Goal: Complete application form: Complete application form

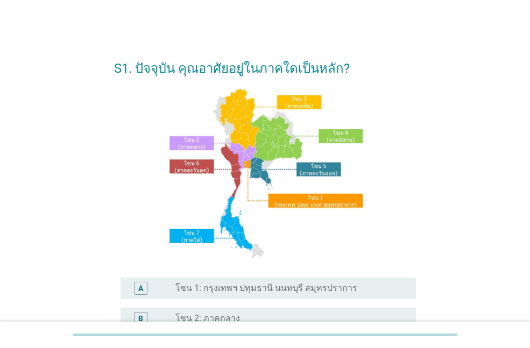
scroll to position [108, 0]
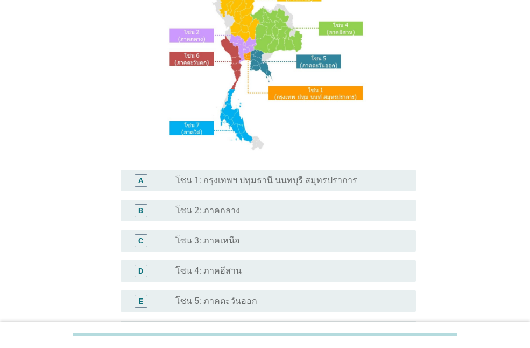
drag, startPoint x: 313, startPoint y: 170, endPoint x: 311, endPoint y: 179, distance: 8.9
click at [313, 170] on div "A radio_button_unchecked โซน 1: กรุงเทพฯ ปทุมธานี นนทบุรี สมุทรปราการ" at bounding box center [269, 181] width 296 height 22
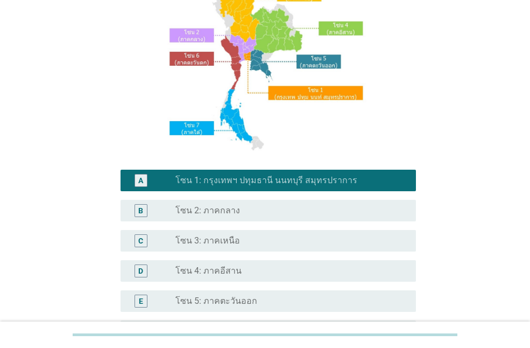
scroll to position [271, 0]
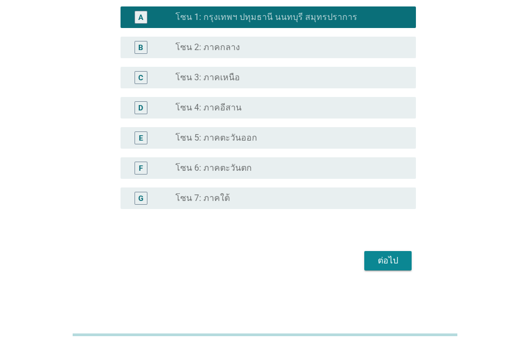
click at [396, 265] on div "ต่อไป" at bounding box center [388, 260] width 30 height 13
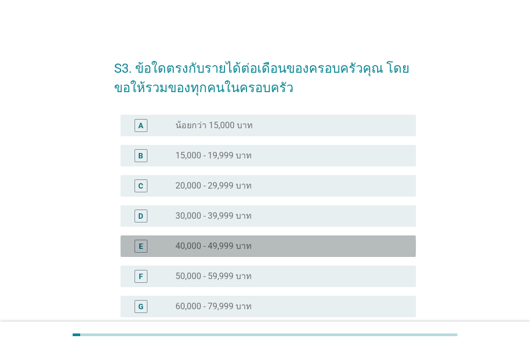
click at [212, 249] on label "40,000 - 49,999 บาท" at bounding box center [214, 246] width 76 height 11
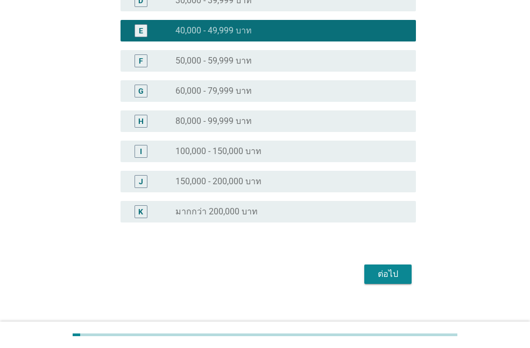
scroll to position [228, 0]
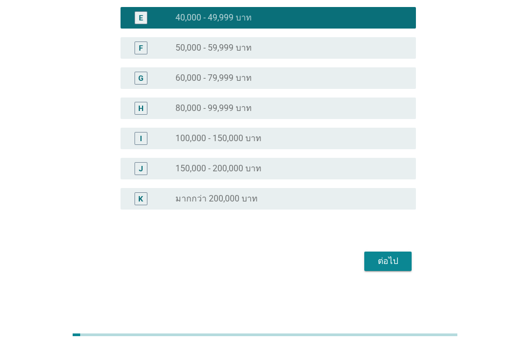
click at [387, 260] on div "ต่อไป" at bounding box center [388, 261] width 30 height 13
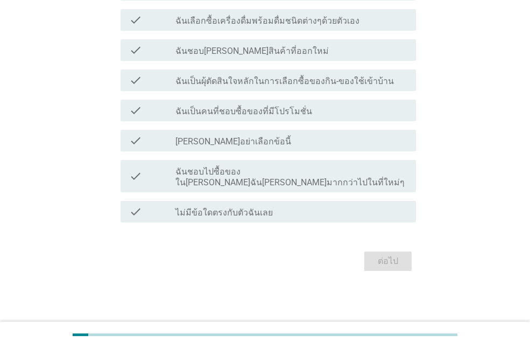
scroll to position [0, 0]
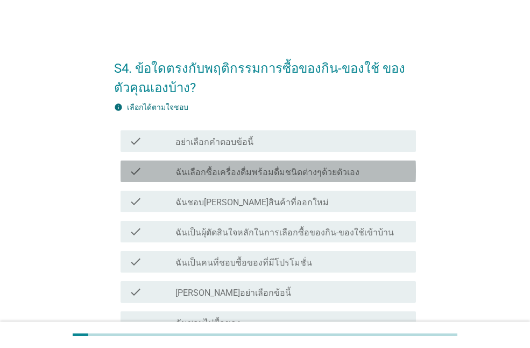
click at [304, 169] on label "ฉันเลือกซื้อเครื่องดื่มพร้อมดื่มชนิดต่างๆด้วยตัวเอง" at bounding box center [268, 172] width 184 height 11
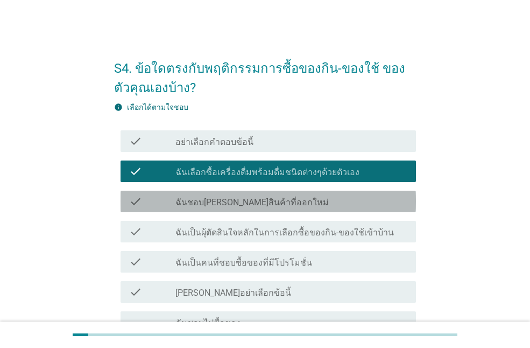
click at [280, 198] on div "check_box_outline_blank ฉันชอบ[PERSON_NAME]สินค้าที่ออกใหม่" at bounding box center [292, 201] width 232 height 13
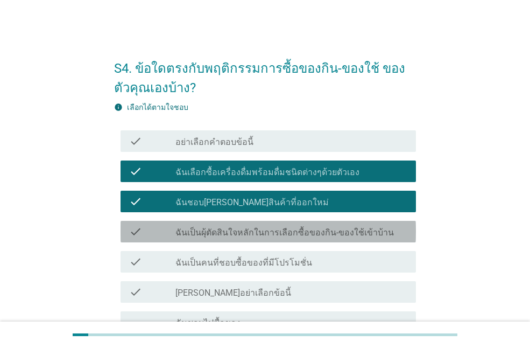
click at [278, 227] on label "ฉันเป็นผุ้ตัดสินใจหลักในการเลือกซื้อของกิน-ของใช้เข้าบ้าน" at bounding box center [285, 232] width 219 height 11
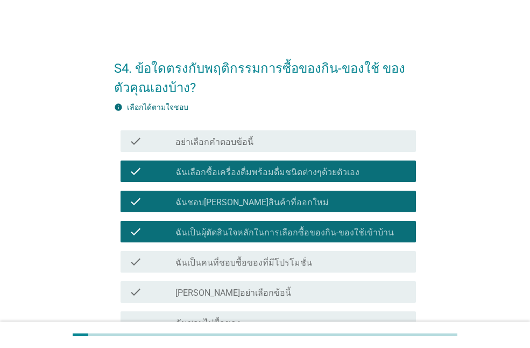
click at [268, 260] on label "ฉันเป็นคนที่ชอบซื้อของที่มีโปรโมชั่น" at bounding box center [244, 262] width 137 height 11
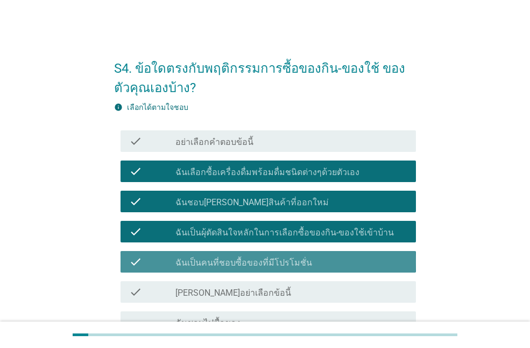
scroll to position [108, 0]
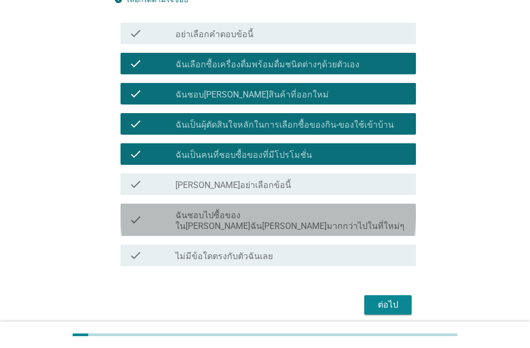
click at [222, 217] on label "ฉันชอบไปซื้อของใน[PERSON_NAME]ฉัน[PERSON_NAME]มากกว่าไปในที่ใหม่ๆ" at bounding box center [292, 221] width 232 height 22
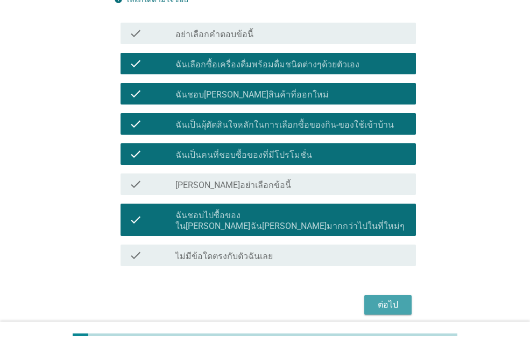
click at [392, 298] on div "ต่อไป" at bounding box center [388, 304] width 30 height 13
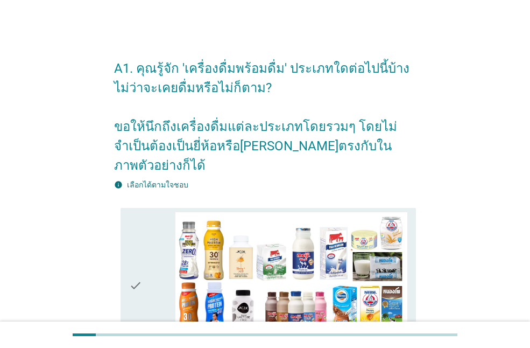
scroll to position [162, 0]
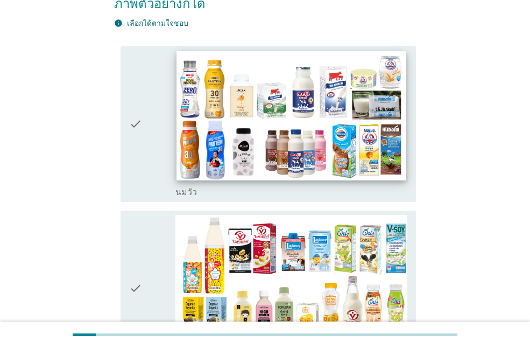
click at [258, 100] on img at bounding box center [291, 115] width 229 height 129
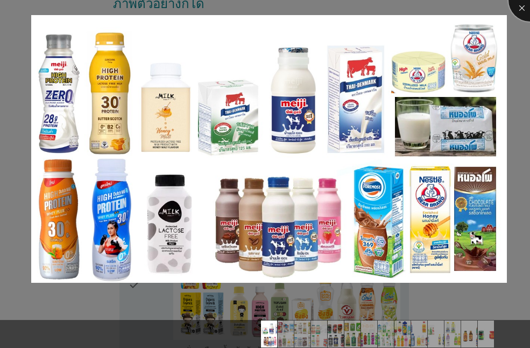
click at [527, 5] on div at bounding box center [530, -1] width 43 height 43
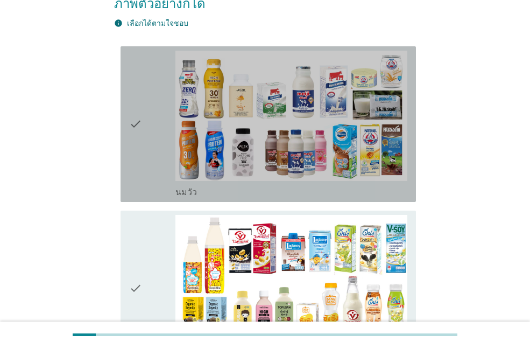
click at [139, 103] on icon "check" at bounding box center [135, 124] width 13 height 147
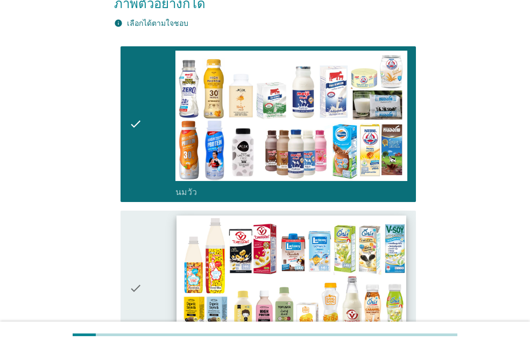
scroll to position [269, 0]
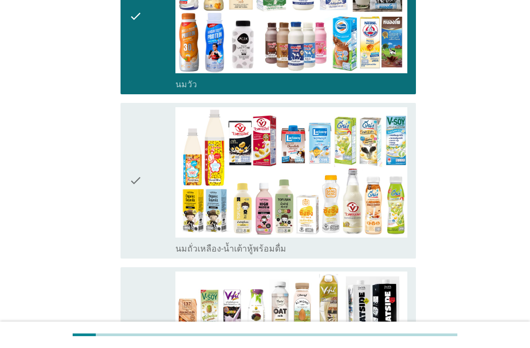
click at [134, 176] on icon "check" at bounding box center [135, 180] width 13 height 147
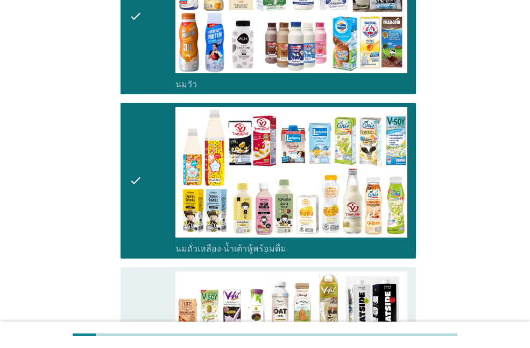
scroll to position [431, 0]
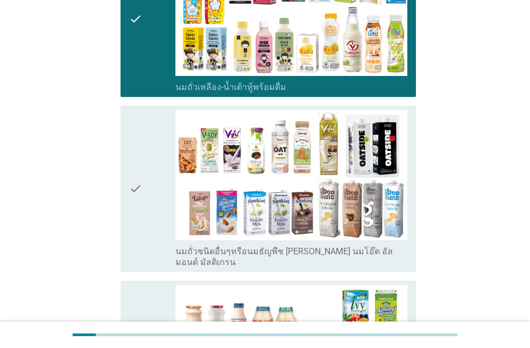
click at [135, 183] on icon "check" at bounding box center [135, 189] width 13 height 158
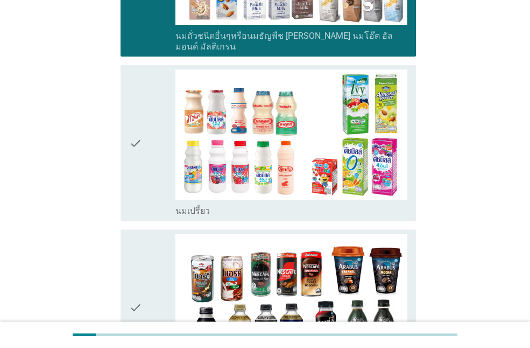
click at [142, 250] on icon "check" at bounding box center [135, 307] width 13 height 147
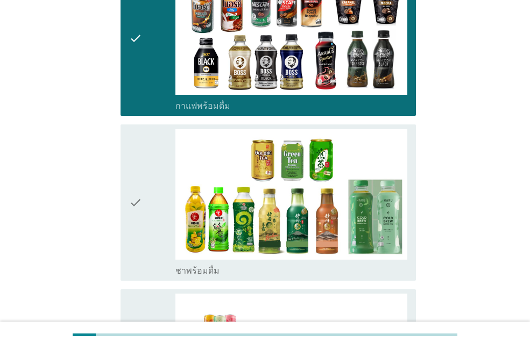
click at [148, 185] on div "check" at bounding box center [152, 202] width 46 height 147
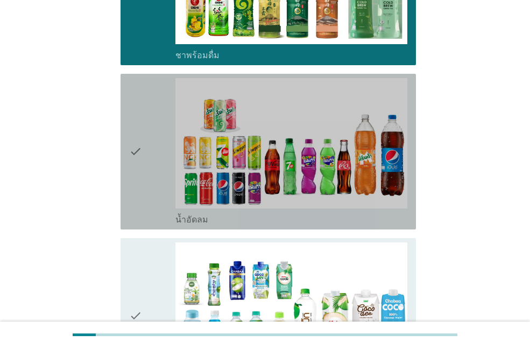
click at [154, 141] on div "check" at bounding box center [152, 151] width 46 height 147
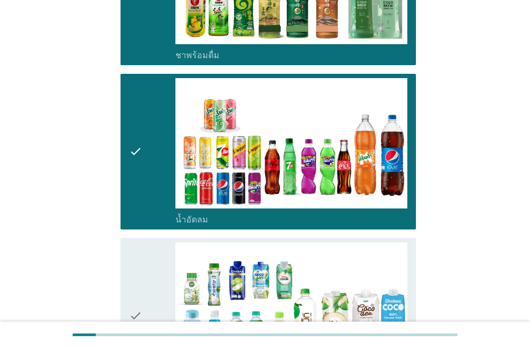
scroll to position [1238, 0]
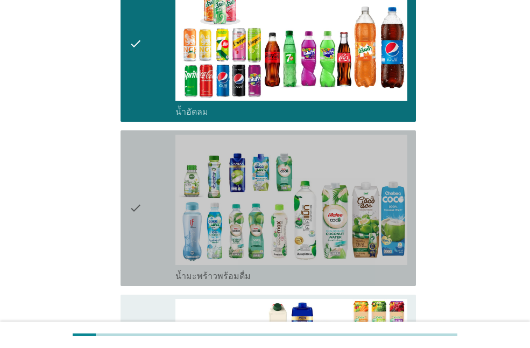
click at [142, 186] on icon "check" at bounding box center [135, 208] width 13 height 147
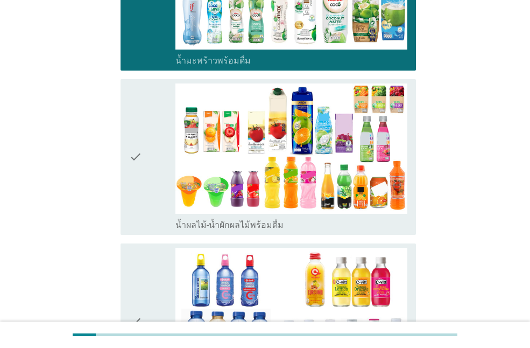
click at [133, 164] on icon "check" at bounding box center [135, 156] width 13 height 147
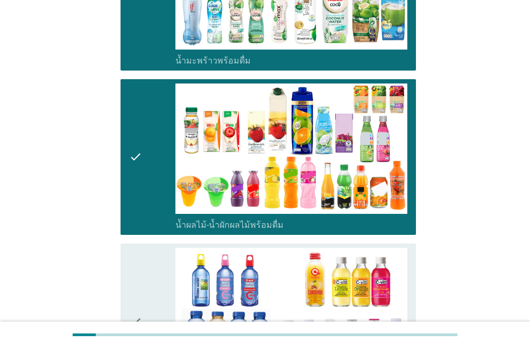
scroll to position [1615, 0]
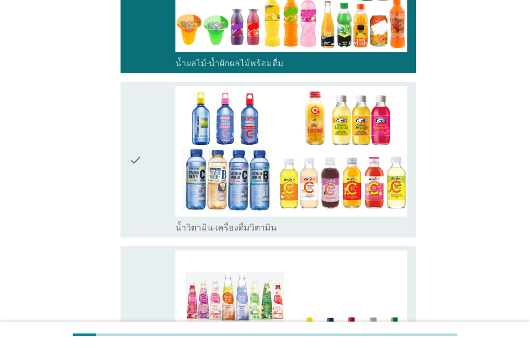
click at [144, 250] on div "check" at bounding box center [152, 329] width 46 height 158
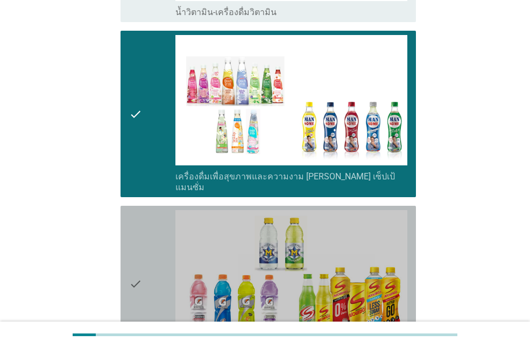
click at [143, 226] on div "check" at bounding box center [152, 283] width 46 height 147
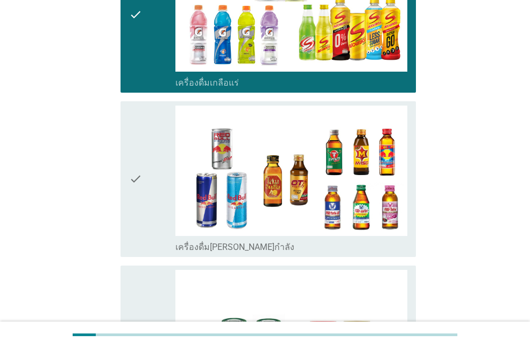
click at [139, 151] on icon "check" at bounding box center [135, 179] width 13 height 147
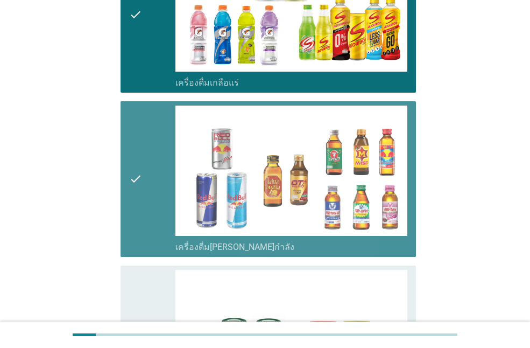
scroll to position [2261, 0]
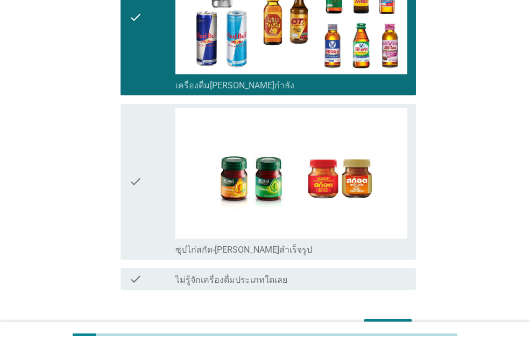
click at [142, 182] on icon "check" at bounding box center [135, 181] width 13 height 147
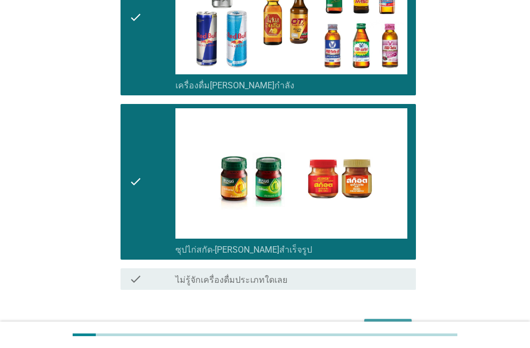
click at [393, 322] on div "ต่อไป" at bounding box center [388, 328] width 30 height 13
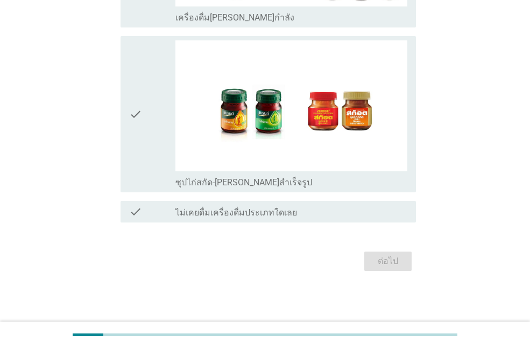
scroll to position [0, 0]
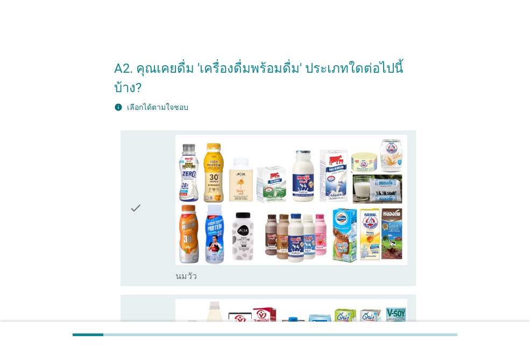
click at [146, 176] on div "check" at bounding box center [152, 208] width 46 height 147
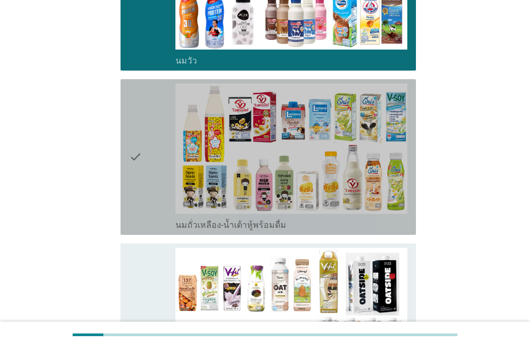
click at [153, 159] on div "check" at bounding box center [152, 156] width 46 height 147
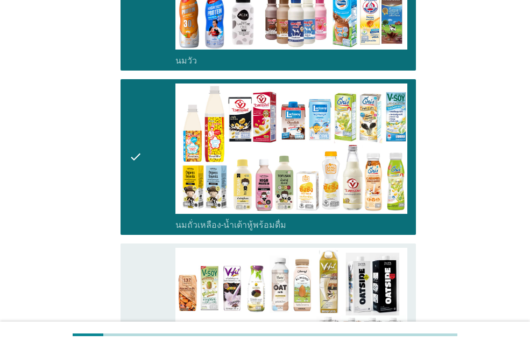
scroll to position [323, 0]
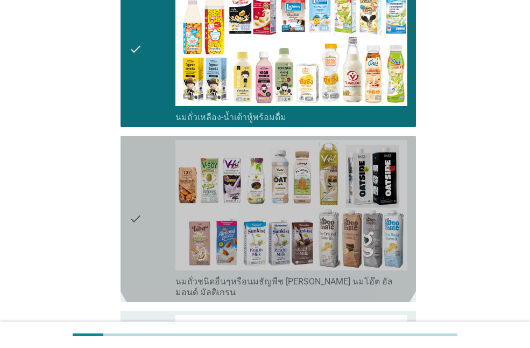
click at [152, 184] on div "check" at bounding box center [152, 219] width 46 height 158
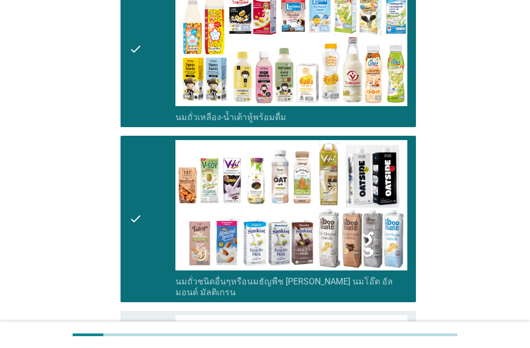
scroll to position [431, 0]
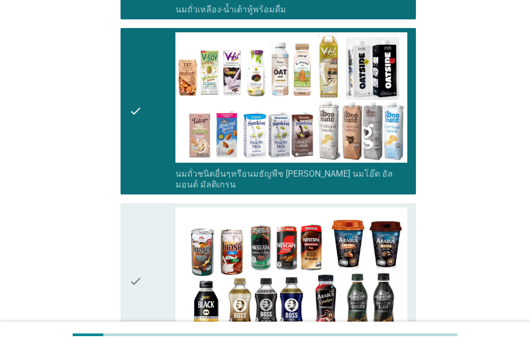
click at [145, 235] on div "check" at bounding box center [152, 280] width 46 height 147
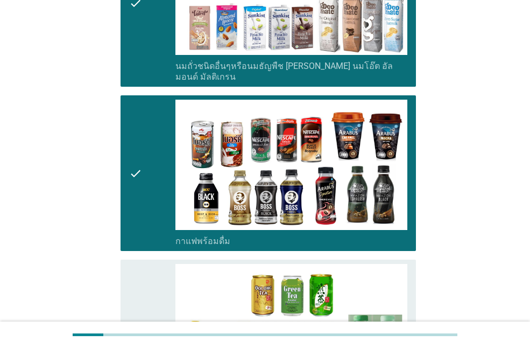
click at [143, 264] on div "check" at bounding box center [152, 337] width 46 height 147
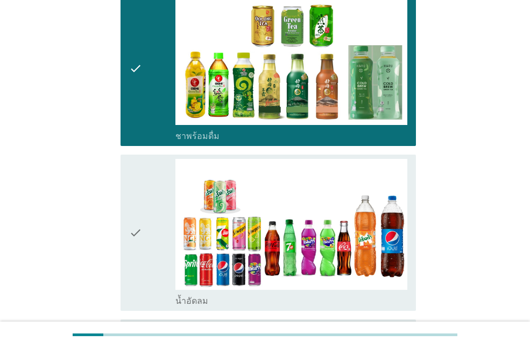
click at [141, 224] on icon "check" at bounding box center [135, 232] width 13 height 147
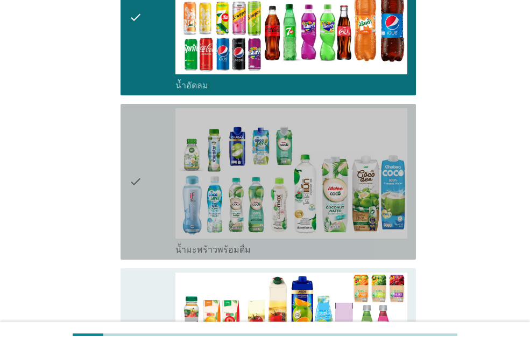
click at [145, 178] on div "check" at bounding box center [152, 181] width 46 height 147
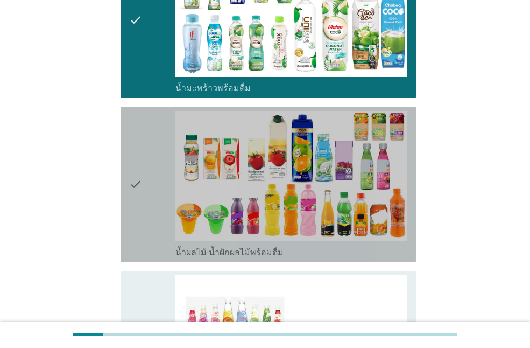
click at [146, 181] on div "check" at bounding box center [152, 184] width 46 height 147
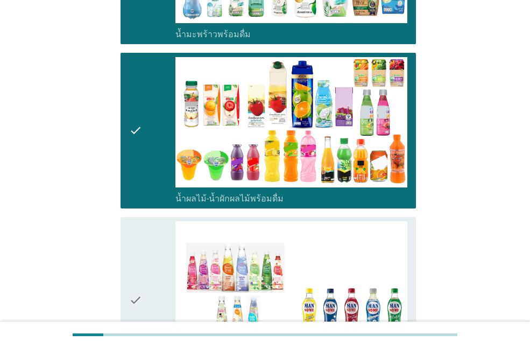
click at [154, 242] on div "check" at bounding box center [152, 300] width 46 height 158
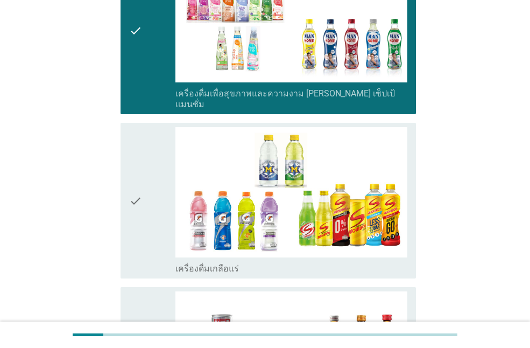
click at [151, 193] on div "check" at bounding box center [152, 200] width 46 height 147
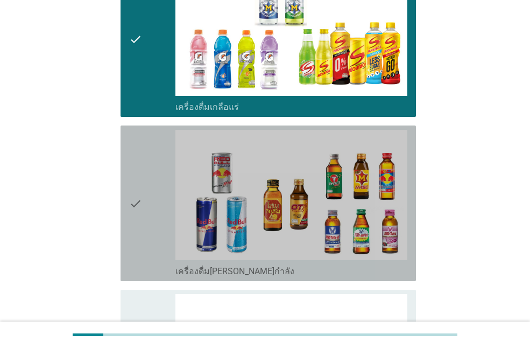
click at [151, 195] on div "check" at bounding box center [152, 203] width 46 height 147
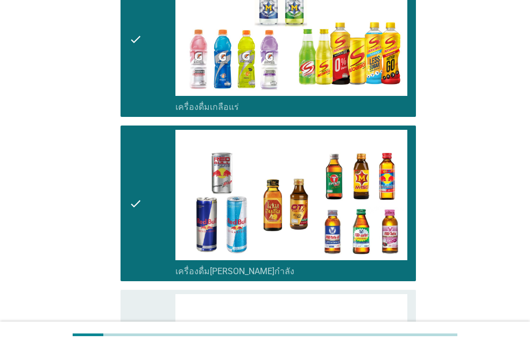
scroll to position [1831, 0]
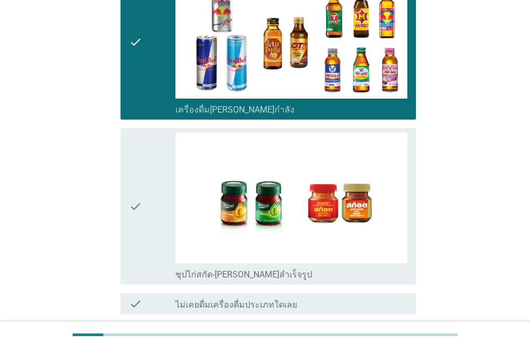
click at [148, 189] on div "check" at bounding box center [152, 205] width 46 height 147
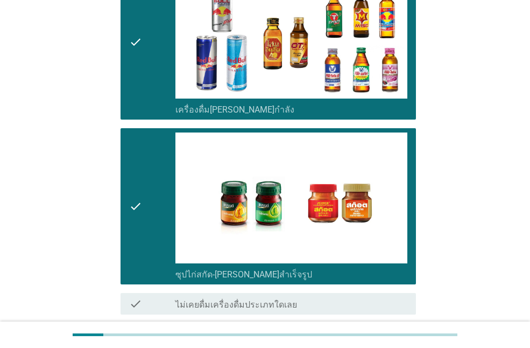
click at [376, 347] on div "ต่อไป" at bounding box center [388, 353] width 30 height 13
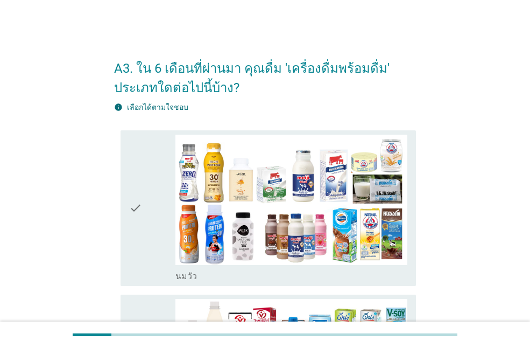
scroll to position [108, 0]
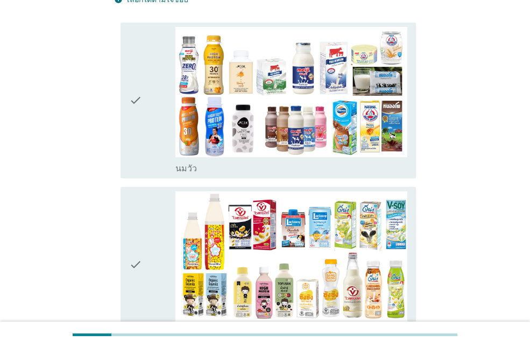
click at [146, 134] on div "check" at bounding box center [152, 100] width 46 height 147
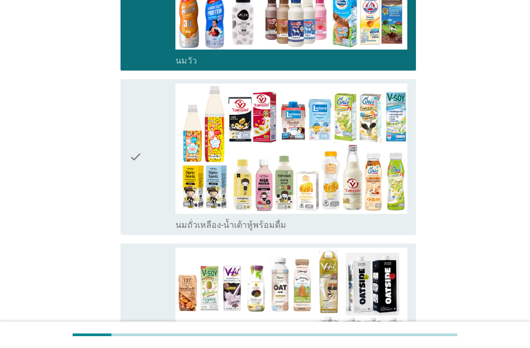
click at [149, 156] on div "check" at bounding box center [152, 156] width 46 height 147
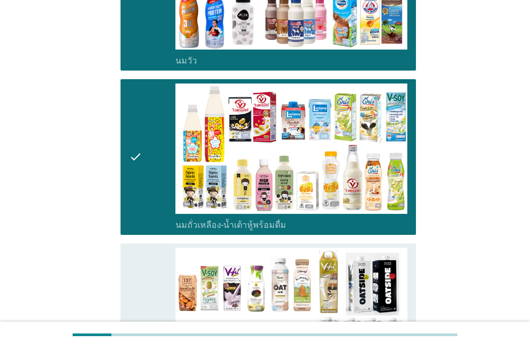
scroll to position [377, 0]
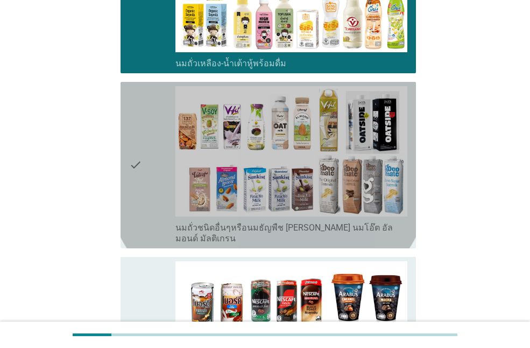
click at [156, 181] on div "check" at bounding box center [152, 165] width 46 height 158
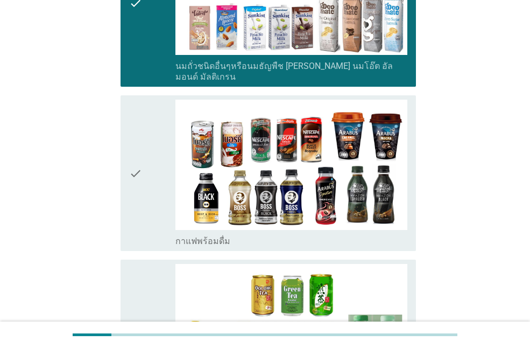
click at [157, 186] on div "check" at bounding box center [152, 173] width 46 height 147
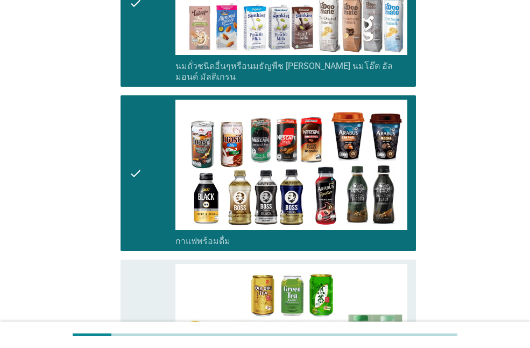
scroll to position [700, 0]
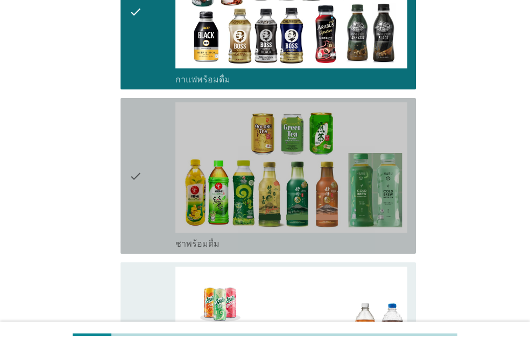
click at [156, 188] on div "check" at bounding box center [152, 175] width 46 height 147
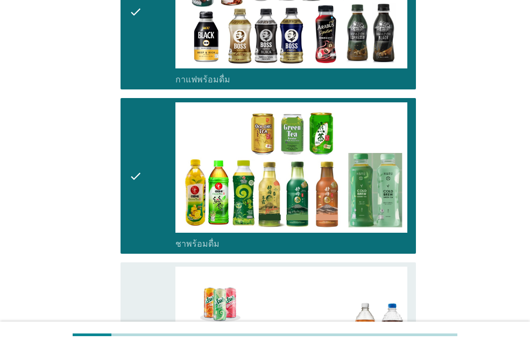
scroll to position [861, 0]
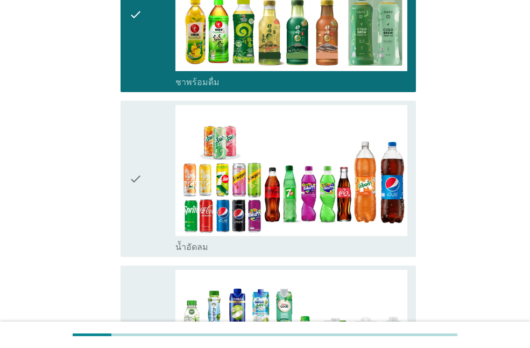
click at [157, 186] on div "check" at bounding box center [152, 178] width 46 height 147
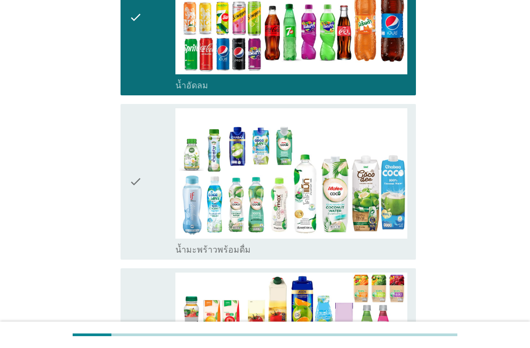
scroll to position [1184, 0]
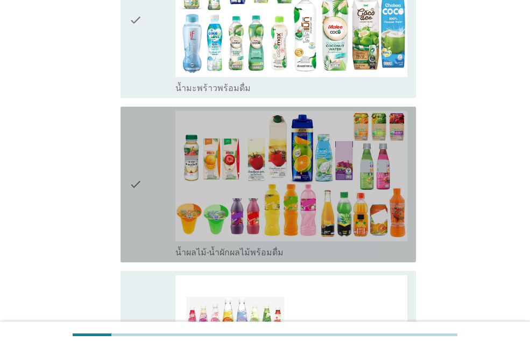
click at [151, 189] on div "check" at bounding box center [152, 184] width 46 height 147
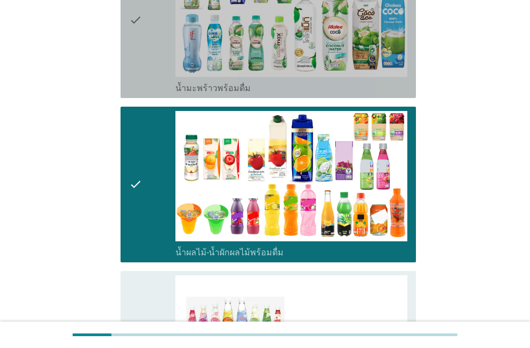
click at [158, 60] on div "check" at bounding box center [152, 20] width 46 height 147
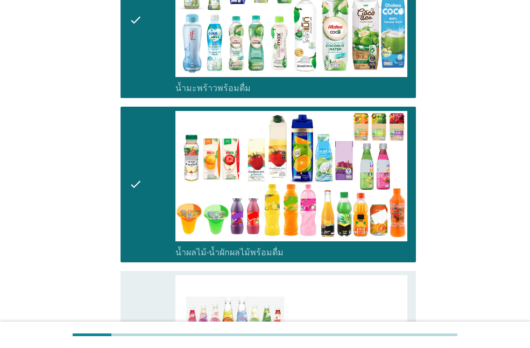
scroll to position [1346, 0]
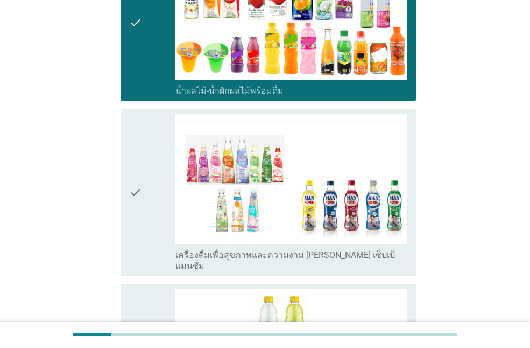
click at [151, 193] on div "check" at bounding box center [152, 193] width 46 height 158
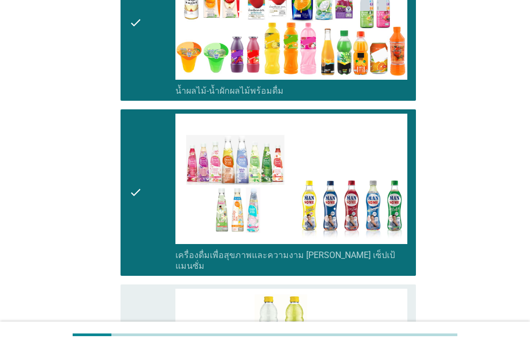
scroll to position [1561, 0]
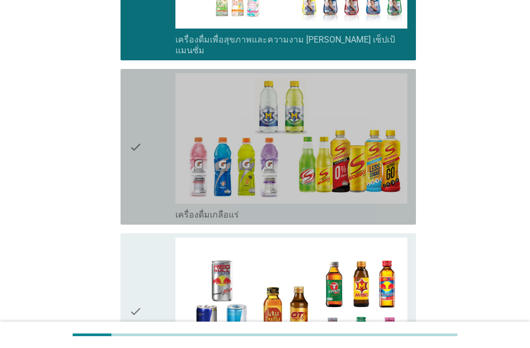
click at [139, 164] on icon "check" at bounding box center [135, 146] width 13 height 147
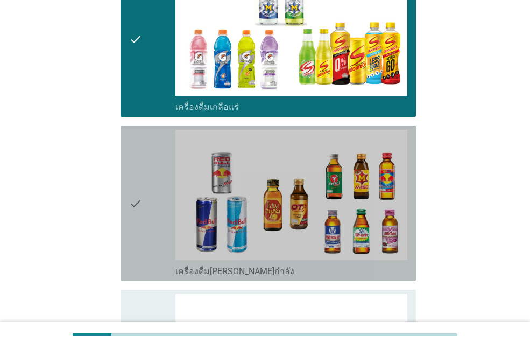
click at [142, 190] on icon "check" at bounding box center [135, 203] width 13 height 147
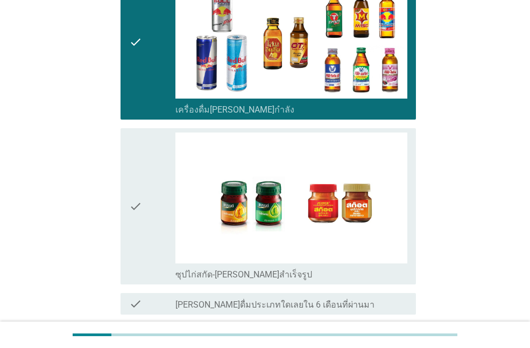
scroll to position [1901, 0]
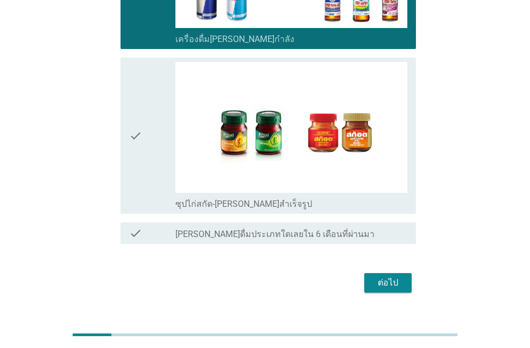
click at [390, 276] on div "ต่อไป" at bounding box center [388, 282] width 30 height 13
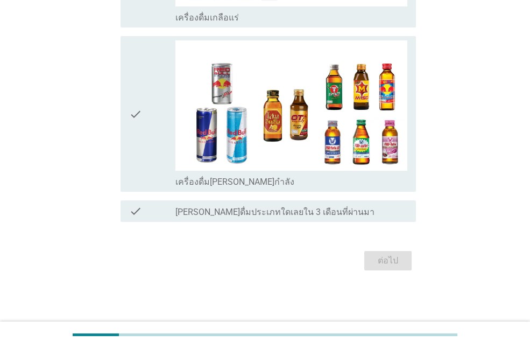
scroll to position [0, 0]
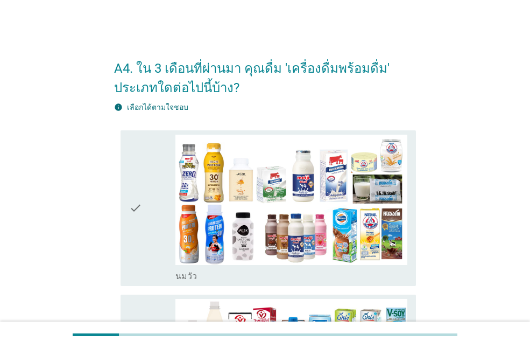
click at [147, 166] on div "check" at bounding box center [152, 208] width 46 height 147
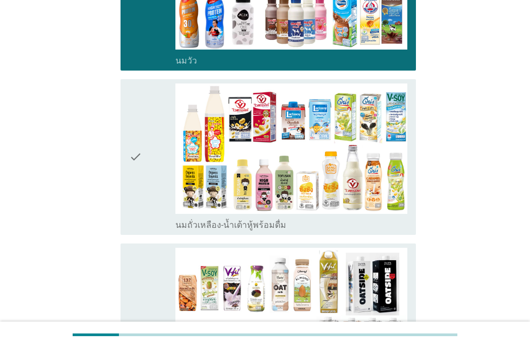
scroll to position [269, 0]
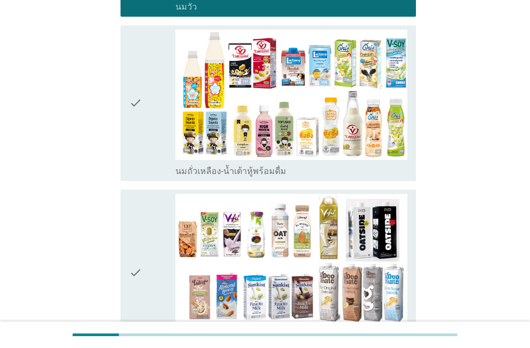
click at [153, 220] on div "check" at bounding box center [152, 273] width 46 height 158
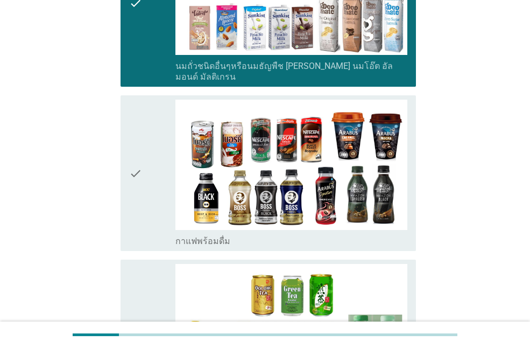
click at [135, 180] on icon "check" at bounding box center [135, 173] width 13 height 147
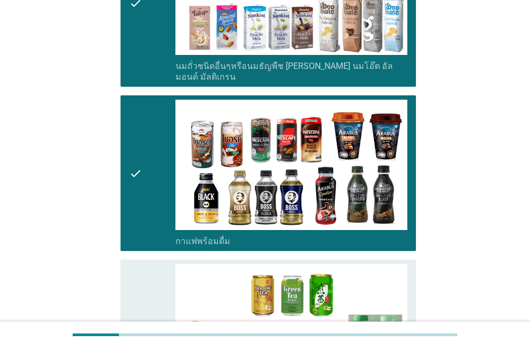
scroll to position [754, 0]
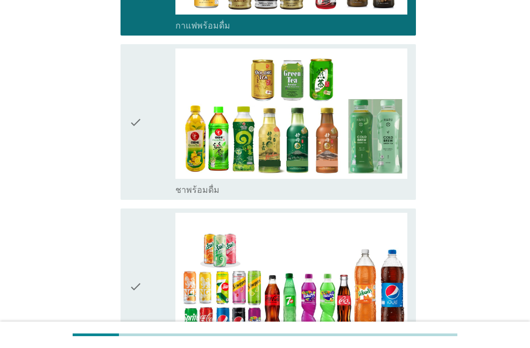
click at [149, 146] on div "check" at bounding box center [152, 121] width 46 height 147
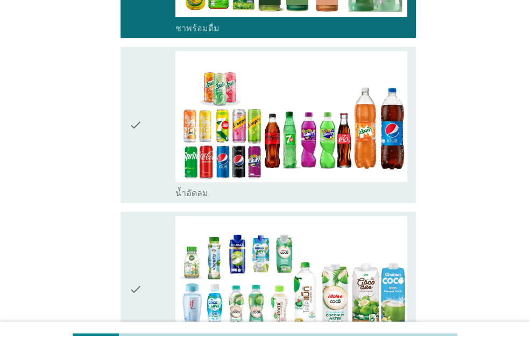
click at [147, 169] on div "check" at bounding box center [152, 124] width 46 height 147
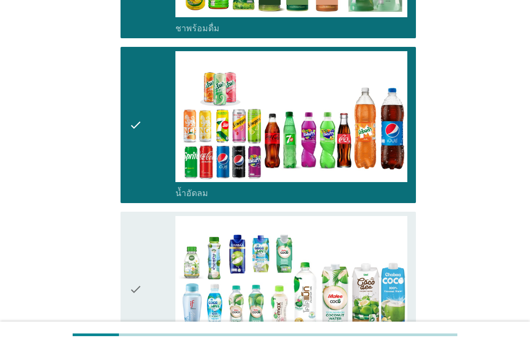
scroll to position [1077, 0]
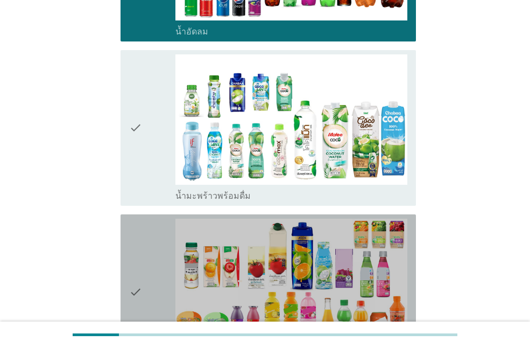
click at [148, 240] on div "check" at bounding box center [152, 292] width 46 height 147
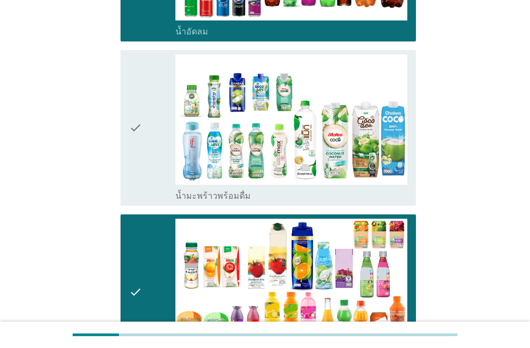
click at [151, 160] on div "check" at bounding box center [152, 127] width 46 height 147
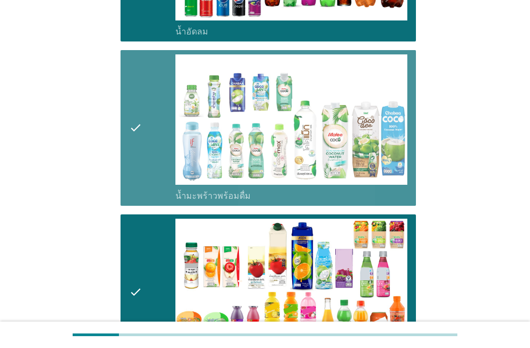
scroll to position [1400, 0]
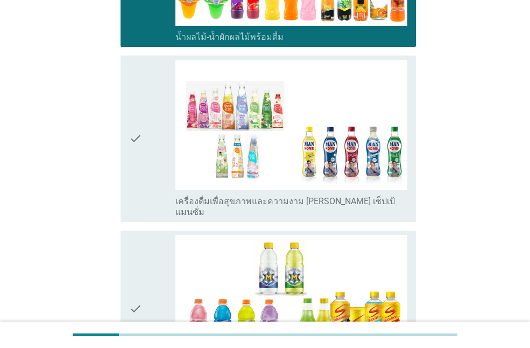
click at [130, 160] on icon "check" at bounding box center [135, 139] width 13 height 158
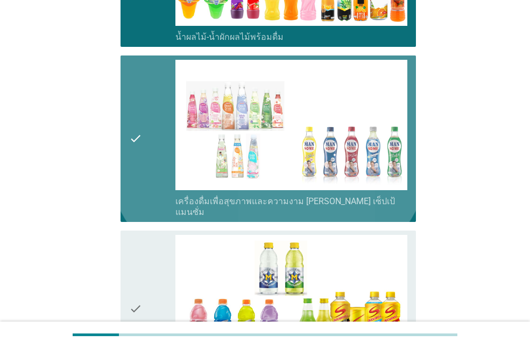
scroll to position [1669, 0]
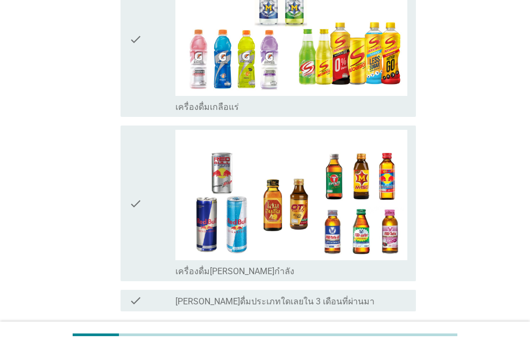
click at [137, 172] on icon "check" at bounding box center [135, 203] width 13 height 147
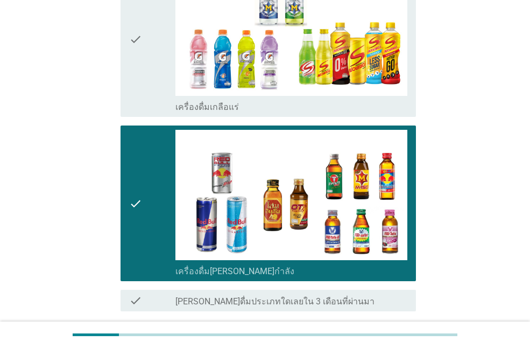
scroll to position [1737, 0]
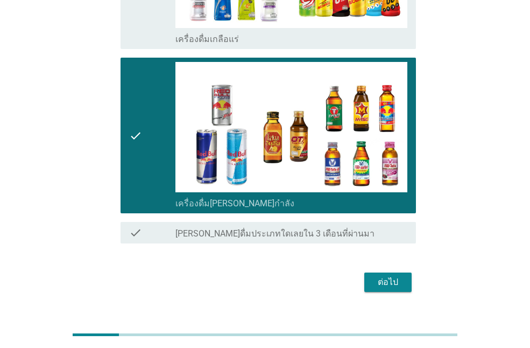
click at [399, 276] on div "ต่อไป" at bounding box center [388, 282] width 30 height 13
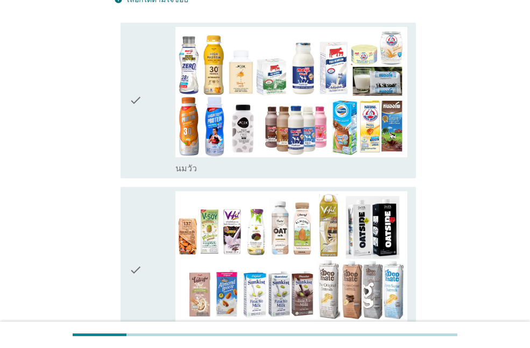
click at [132, 147] on icon "check" at bounding box center [135, 100] width 13 height 147
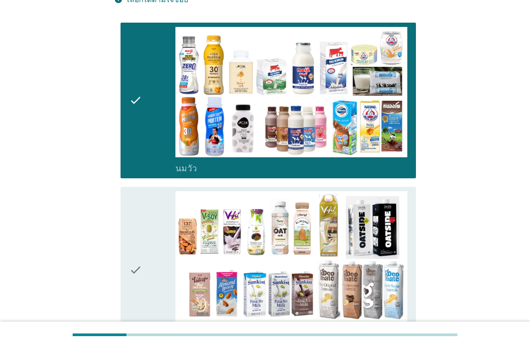
scroll to position [269, 0]
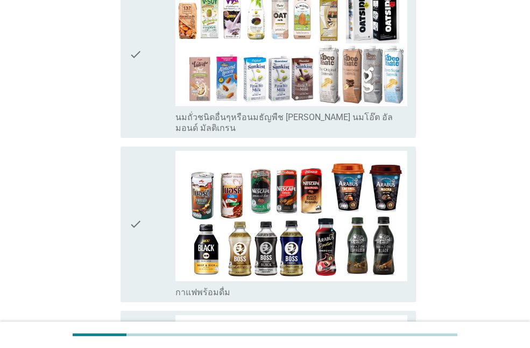
click at [154, 197] on div "check" at bounding box center [152, 224] width 46 height 147
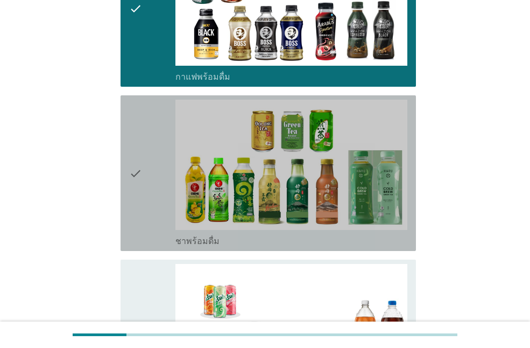
click at [157, 183] on div "check" at bounding box center [152, 173] width 46 height 147
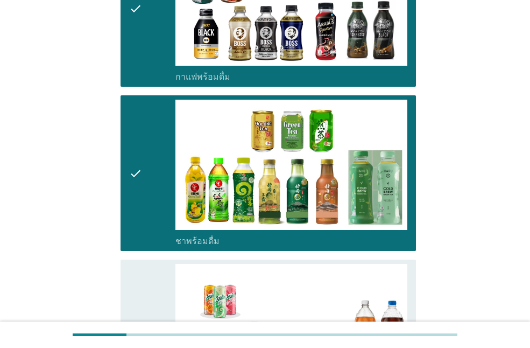
scroll to position [754, 0]
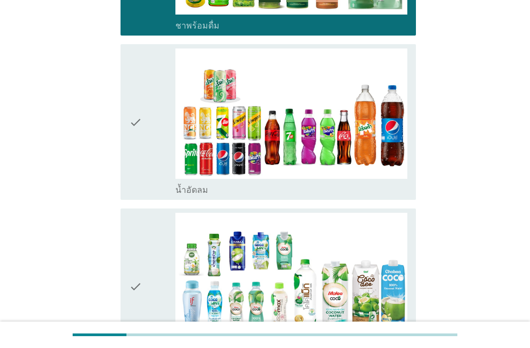
click at [145, 160] on div "check" at bounding box center [152, 121] width 46 height 147
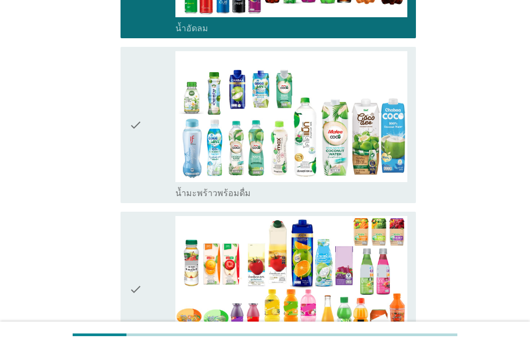
click at [149, 173] on div "check" at bounding box center [152, 124] width 46 height 147
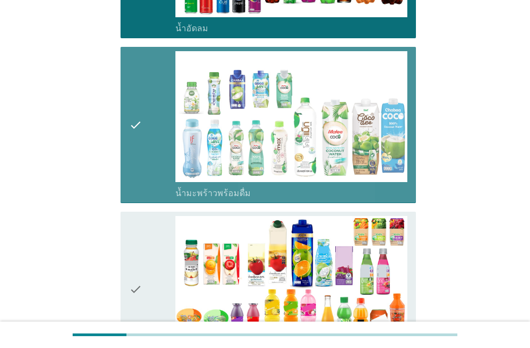
click at [149, 236] on div "check" at bounding box center [152, 289] width 46 height 147
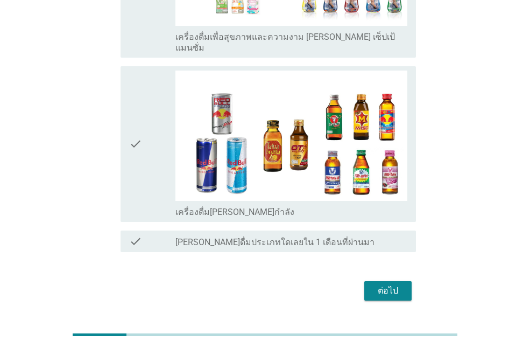
click at [150, 152] on div "check" at bounding box center [152, 144] width 46 height 147
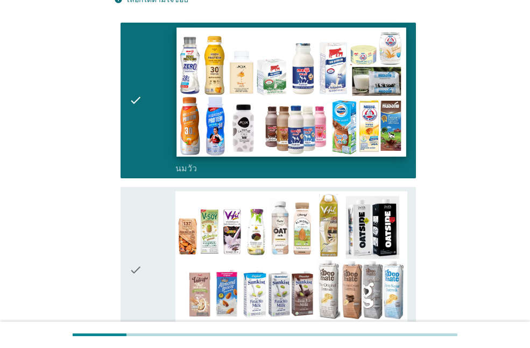
scroll to position [162, 0]
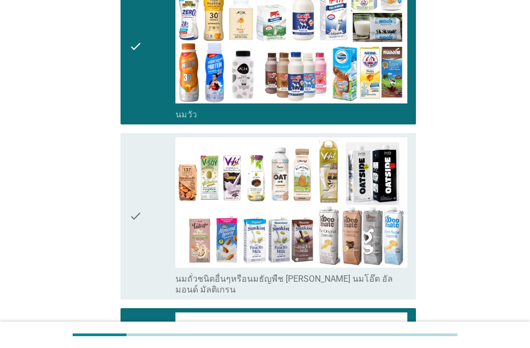
click at [146, 244] on div "check" at bounding box center [152, 216] width 46 height 158
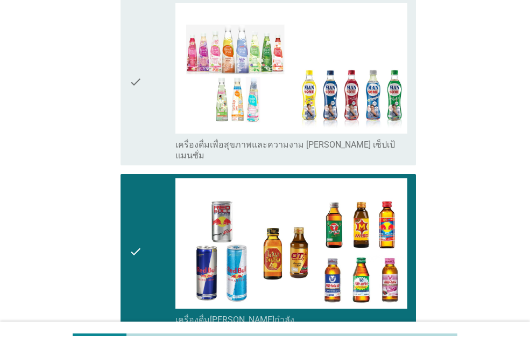
scroll to position [1408, 0]
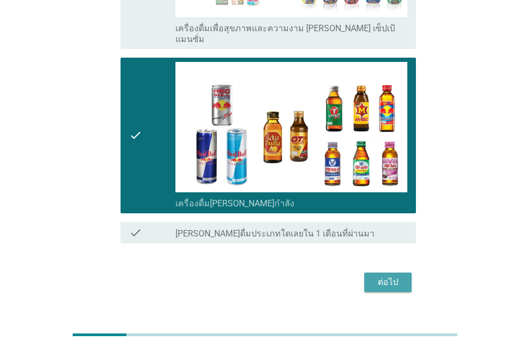
click at [387, 276] on div "ต่อไป" at bounding box center [388, 282] width 30 height 13
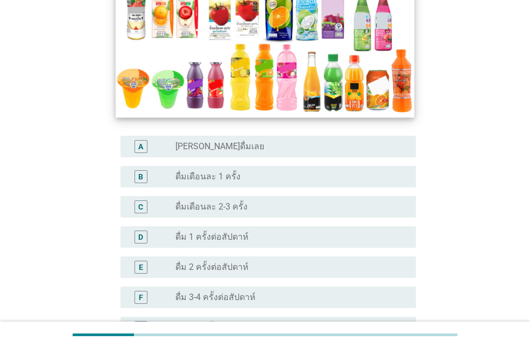
scroll to position [269, 0]
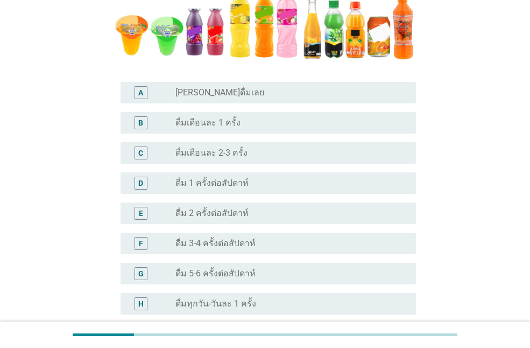
click at [221, 184] on label "ดื่ม 1 ครั้งต่อสัปดาห์" at bounding box center [212, 183] width 73 height 11
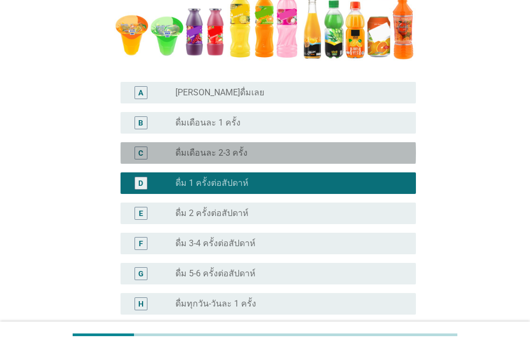
click at [228, 154] on label "ดื่มเดือนละ 2-3 ครั้ง" at bounding box center [212, 153] width 72 height 11
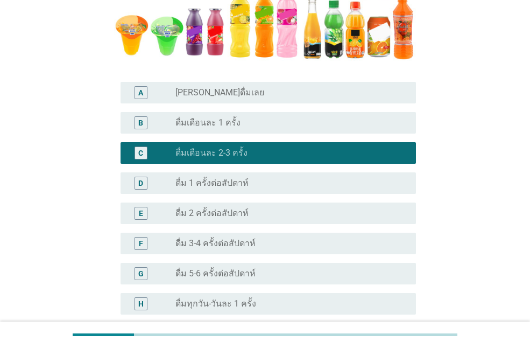
click at [232, 208] on label "ดื่ม 2 ครั้งต่อสัปดาห์" at bounding box center [212, 213] width 73 height 11
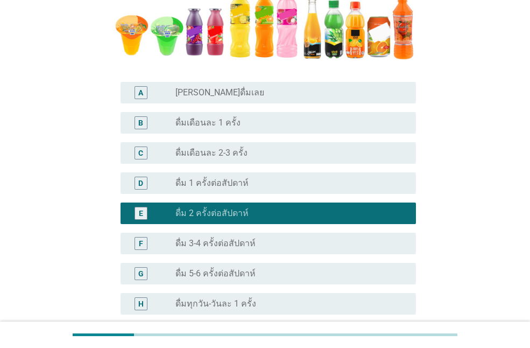
scroll to position [404, 0]
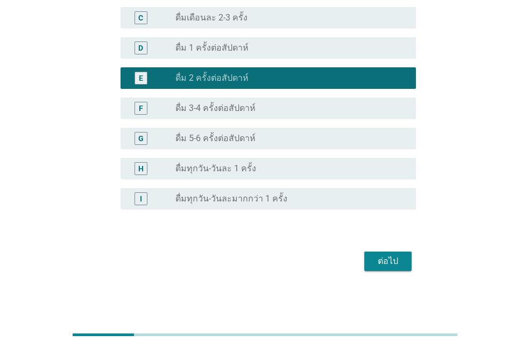
click at [383, 257] on div "ต่อไป" at bounding box center [388, 261] width 30 height 13
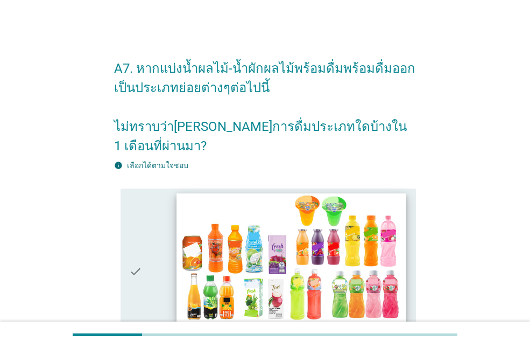
scroll to position [162, 0]
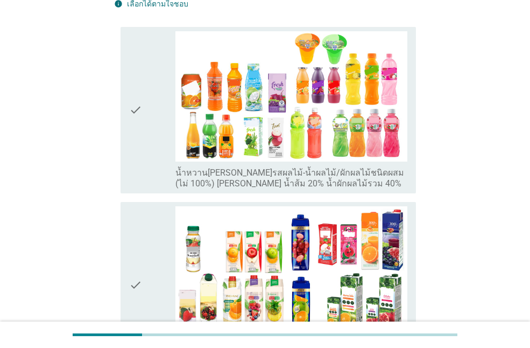
click at [149, 146] on div "check" at bounding box center [152, 110] width 46 height 158
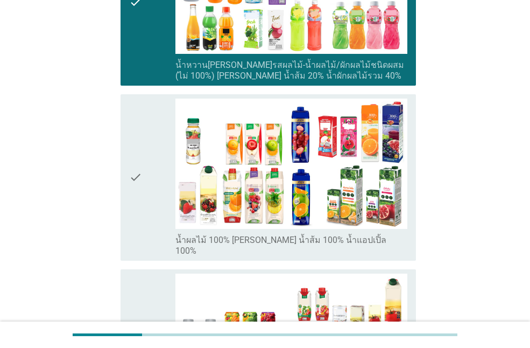
click at [131, 167] on icon "check" at bounding box center [135, 178] width 13 height 158
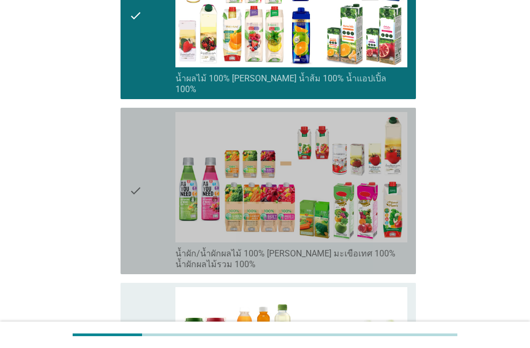
click at [139, 172] on icon "check" at bounding box center [135, 191] width 13 height 158
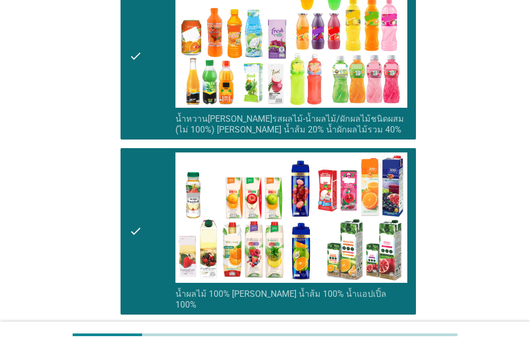
scroll to position [0, 0]
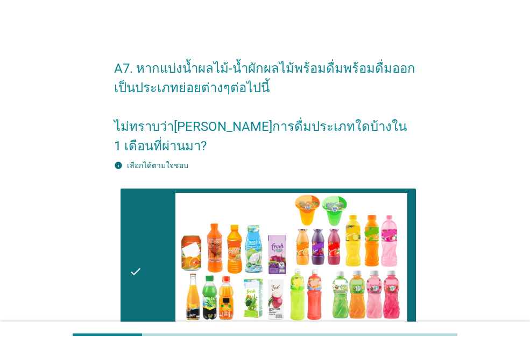
click at [144, 202] on div "check" at bounding box center [152, 272] width 46 height 158
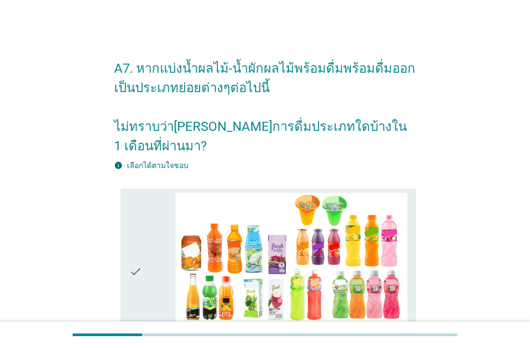
click at [144, 202] on div "check" at bounding box center [152, 272] width 46 height 158
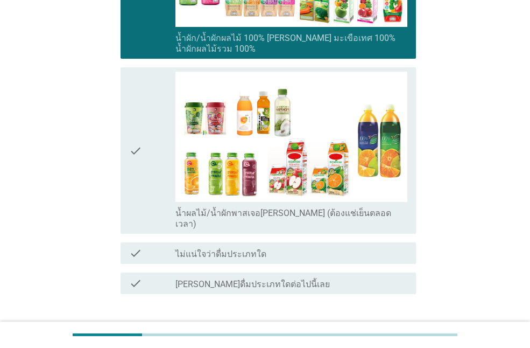
scroll to position [677, 0]
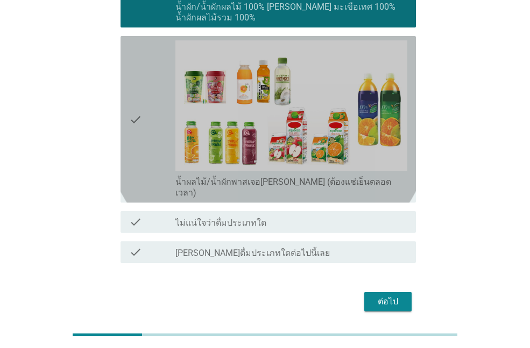
click at [141, 128] on icon "check" at bounding box center [135, 119] width 13 height 158
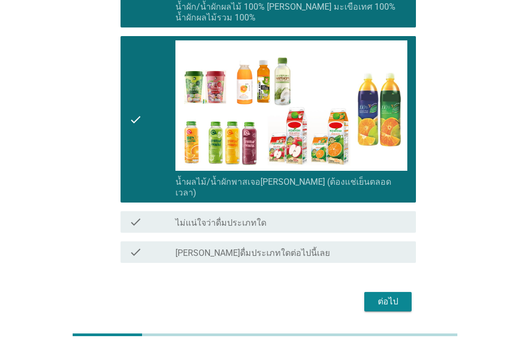
click at [374, 295] on div "ต่อไป" at bounding box center [388, 301] width 30 height 13
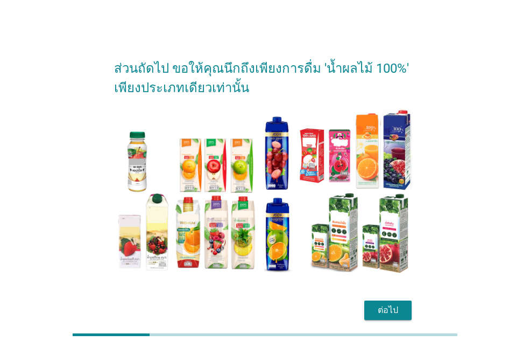
scroll to position [49, 0]
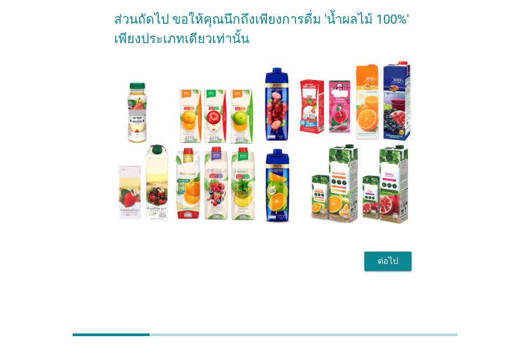
click at [397, 263] on div "ต่อไป" at bounding box center [388, 261] width 30 height 13
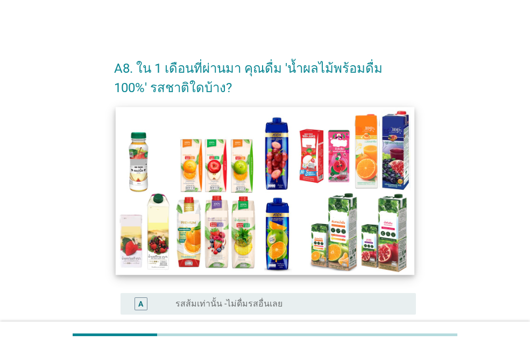
scroll to position [162, 0]
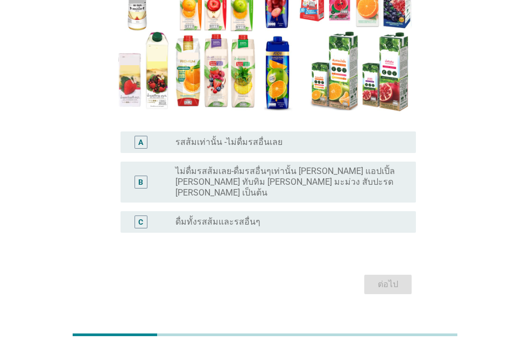
click at [238, 216] on label "ดื่มทั้งรสส้มและรสอื่นๆ" at bounding box center [218, 221] width 85 height 11
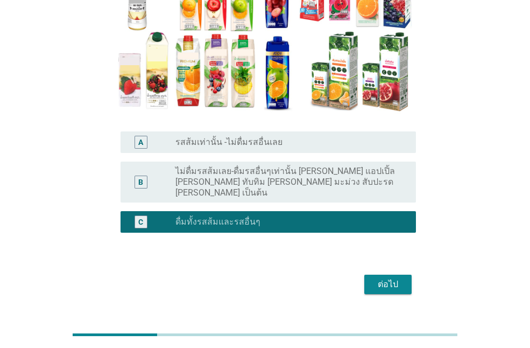
click at [380, 278] on div "ต่อไป" at bounding box center [388, 284] width 30 height 13
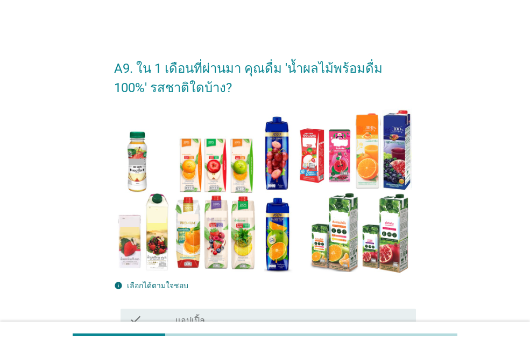
scroll to position [215, 0]
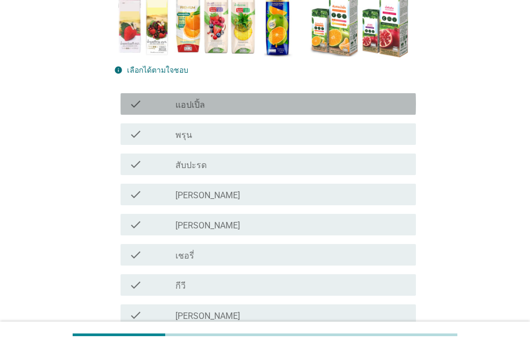
click at [190, 106] on label "แอปเปิ้ล" at bounding box center [191, 105] width 30 height 11
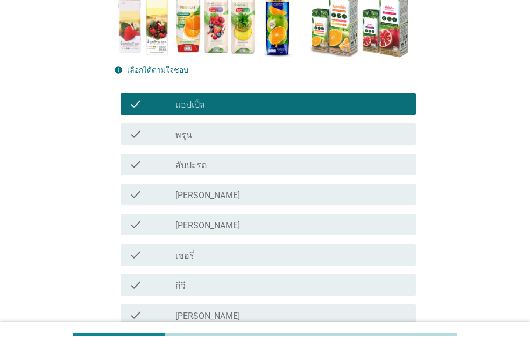
click at [200, 191] on div "check_box_outline_blank [PERSON_NAME]" at bounding box center [292, 194] width 232 height 13
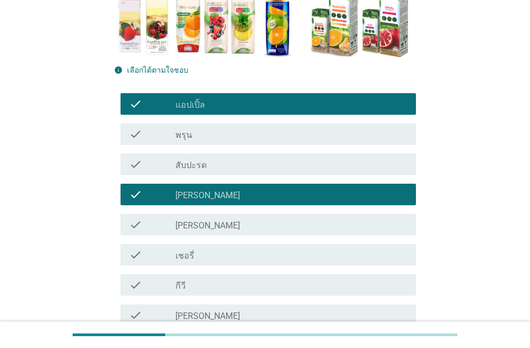
click at [194, 254] on div "check_box_outline_blank เชอรี่" at bounding box center [292, 254] width 232 height 13
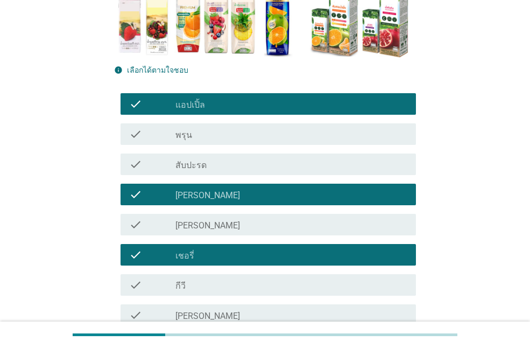
scroll to position [323, 0]
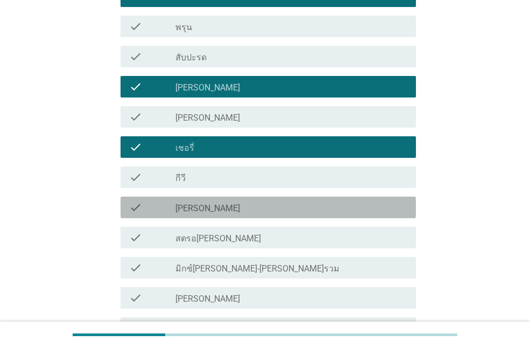
click at [192, 204] on div "check_box_outline_blank [PERSON_NAME]" at bounding box center [292, 207] width 232 height 13
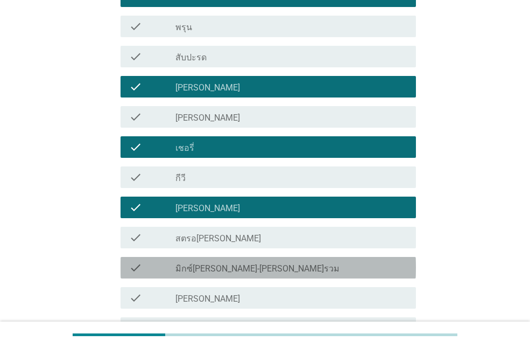
click at [213, 260] on div "check check_box_outline_blank มิกซ์[PERSON_NAME]-[PERSON_NAME]รวม" at bounding box center [269, 268] width 296 height 22
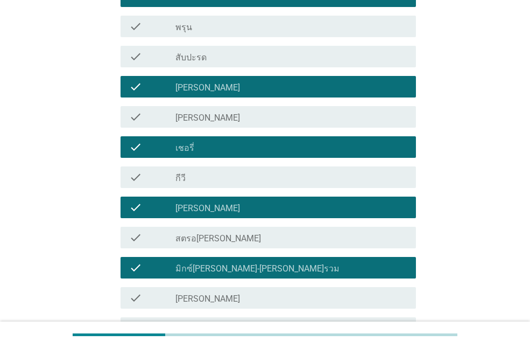
scroll to position [377, 0]
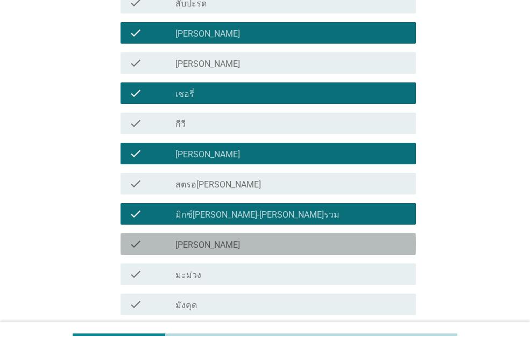
click at [205, 249] on div "check_box_outline_blank [PERSON_NAME]" at bounding box center [292, 243] width 232 height 13
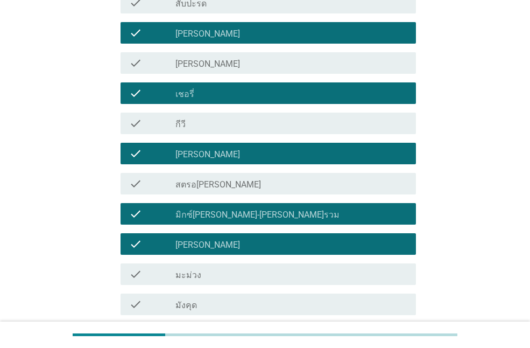
scroll to position [538, 0]
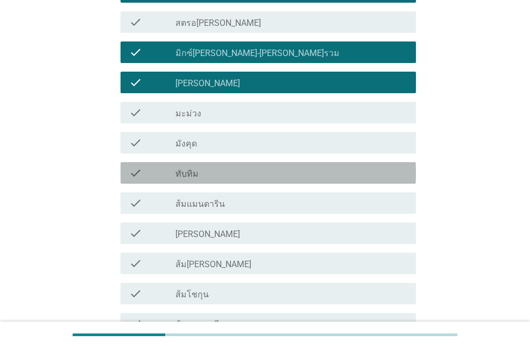
click at [209, 174] on div "check_box_outline_blank ทับทิม" at bounding box center [292, 172] width 232 height 13
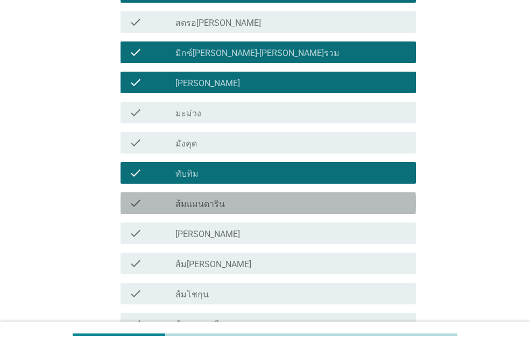
click at [211, 199] on label "ส้มแมนดาริน" at bounding box center [201, 204] width 50 height 11
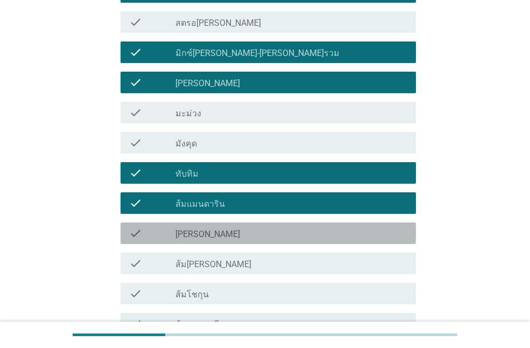
click at [222, 225] on div "check check_box_outline_blank [PERSON_NAME]" at bounding box center [269, 233] width 296 height 22
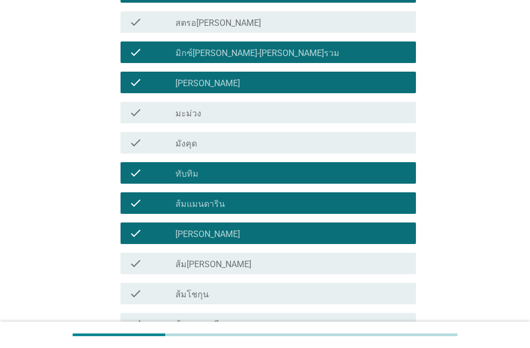
drag, startPoint x: 214, startPoint y: 260, endPoint x: 220, endPoint y: 253, distance: 8.4
click at [214, 260] on label "ส้ม[PERSON_NAME]" at bounding box center [214, 264] width 76 height 11
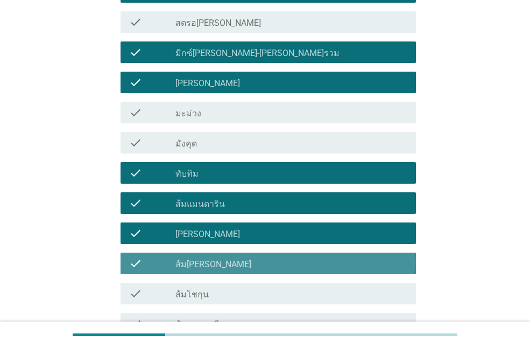
scroll to position [646, 0]
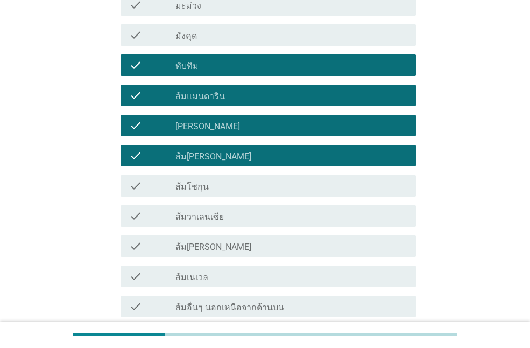
click at [210, 187] on div "check_box_outline_blank ส้มโชกุน" at bounding box center [292, 185] width 232 height 13
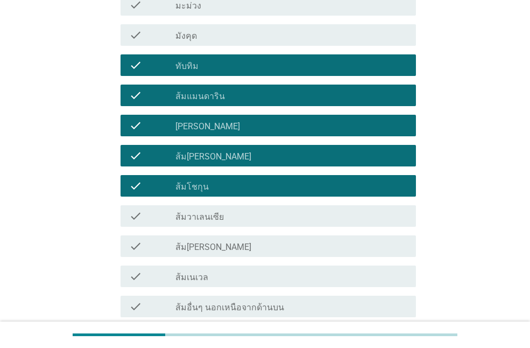
scroll to position [754, 0]
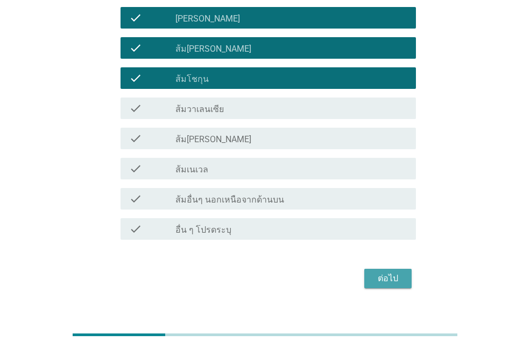
click at [385, 281] on div "ต่อไป" at bounding box center [388, 278] width 30 height 13
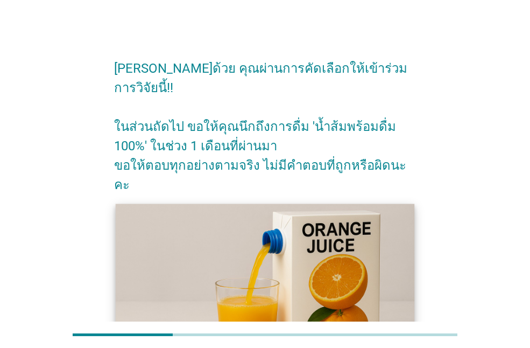
scroll to position [107, 0]
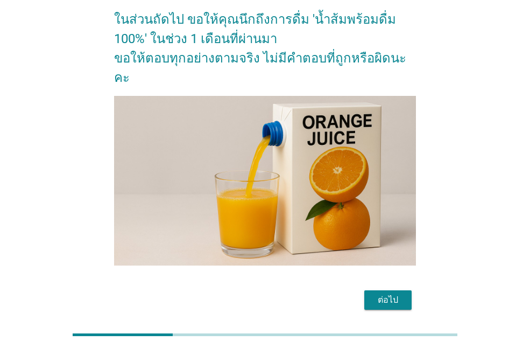
click at [389, 293] on div "ต่อไป" at bounding box center [388, 299] width 30 height 13
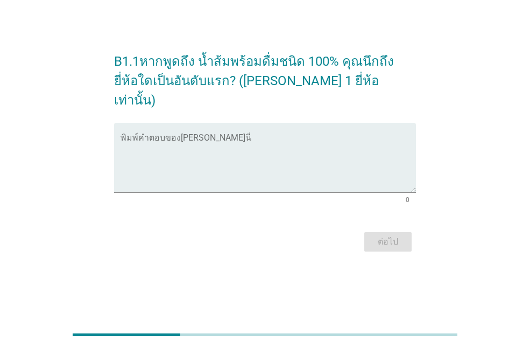
scroll to position [0, 0]
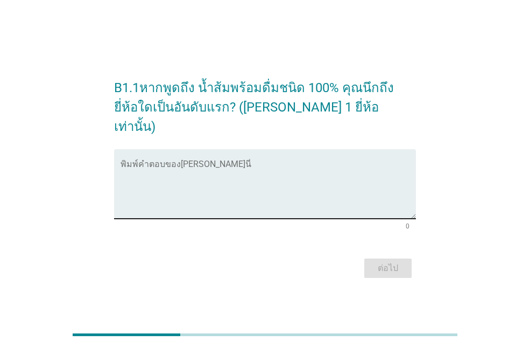
click at [194, 163] on textarea "พิมพ์คำตอบของคุณ ที่นี่" at bounding box center [269, 190] width 296 height 57
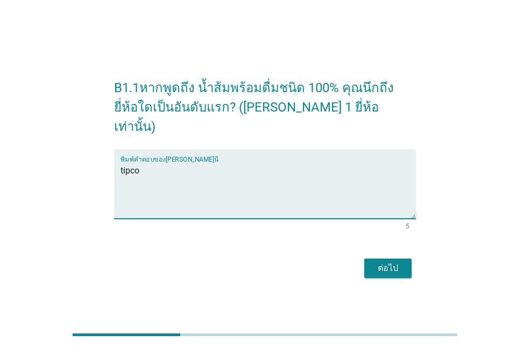
type textarea "tipco"
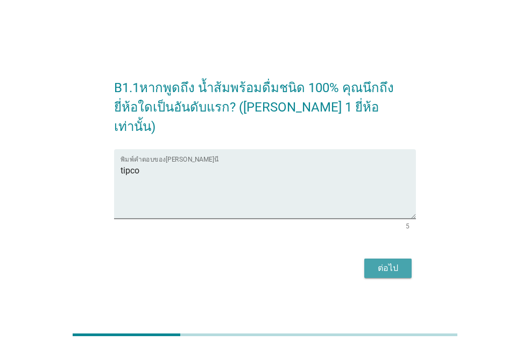
click at [394, 263] on div "ต่อไป" at bounding box center [388, 268] width 30 height 13
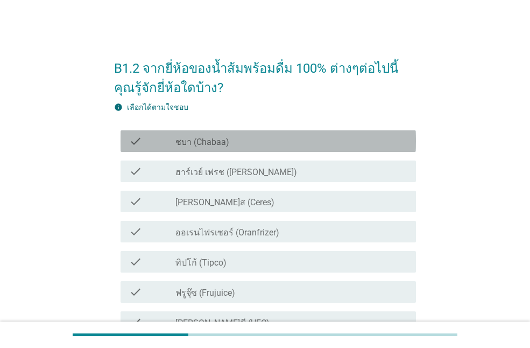
click at [218, 139] on label "ชบา (Chabaa)" at bounding box center [203, 142] width 54 height 11
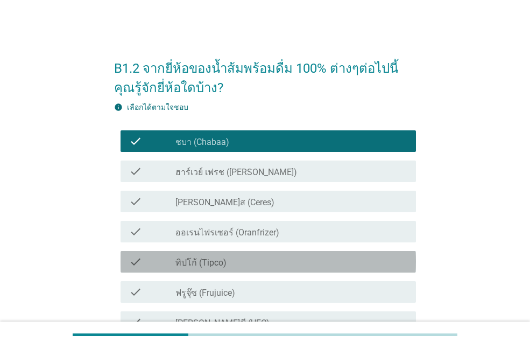
click at [219, 265] on label "ทิปโก้ (Tipco)" at bounding box center [201, 262] width 51 height 11
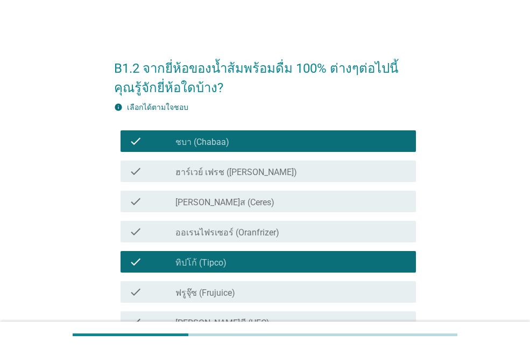
scroll to position [54, 0]
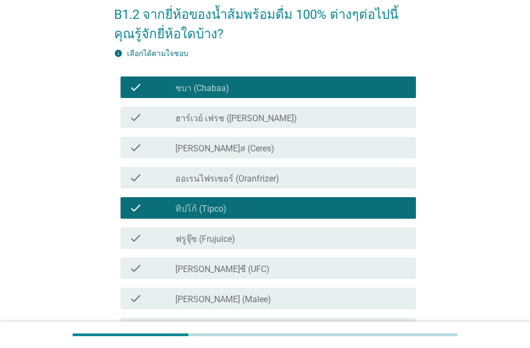
click at [216, 262] on div "check_box_outline_blank [PERSON_NAME]ซี (UFC)" at bounding box center [292, 268] width 232 height 13
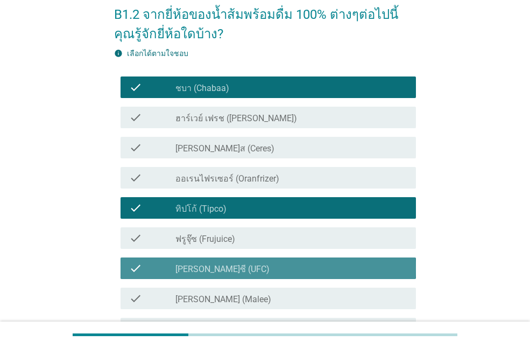
scroll to position [162, 0]
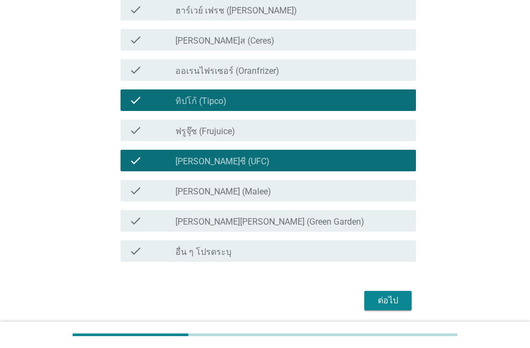
click at [212, 188] on label "[PERSON_NAME] (Malee)" at bounding box center [224, 191] width 96 height 11
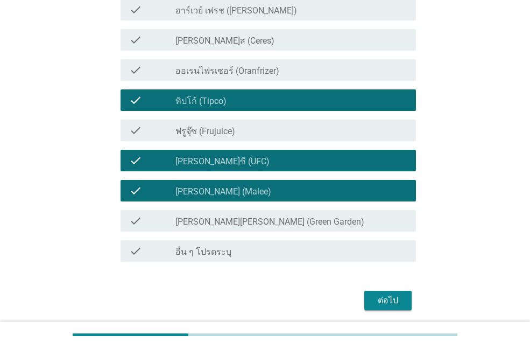
scroll to position [108, 0]
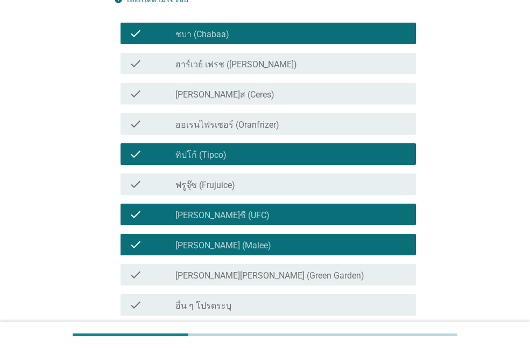
click at [235, 130] on label "ออเรนไฟรเซอร์ (Oranfrizer)" at bounding box center [228, 125] width 104 height 11
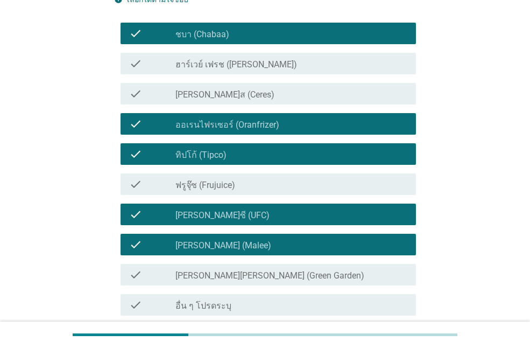
scroll to position [201, 0]
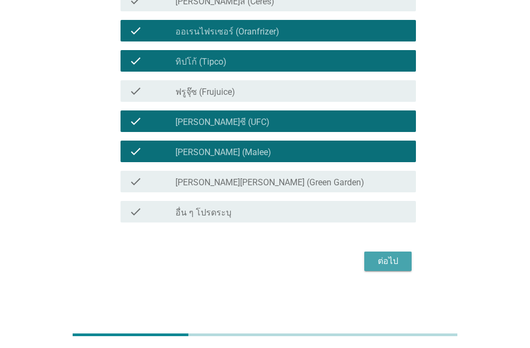
click at [388, 265] on div "ต่อไป" at bounding box center [388, 261] width 30 height 13
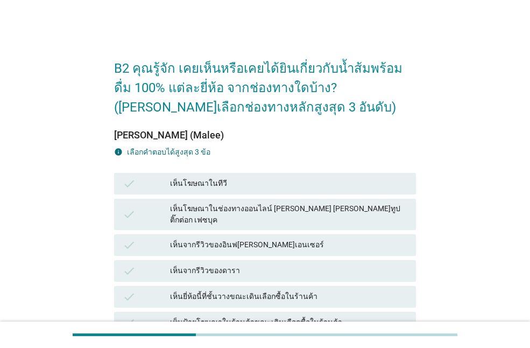
click at [215, 239] on div "เห็นจากรีวิวของอินฟ[PERSON_NAME]เอนเซอร์" at bounding box center [288, 245] width 237 height 13
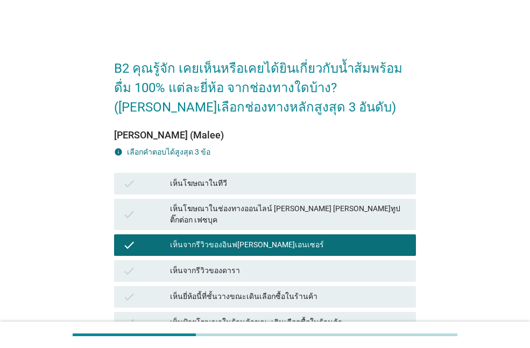
scroll to position [108, 0]
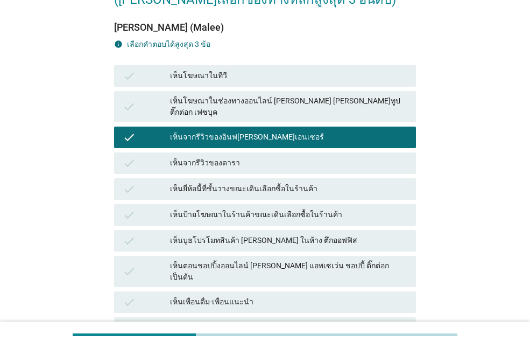
click at [280, 103] on div "เห็นโฆษณาในช่องทางออนไลน์ [PERSON_NAME] [PERSON_NAME]ทูป ติ๊กต่อก เฟซบุค" at bounding box center [288, 106] width 237 height 23
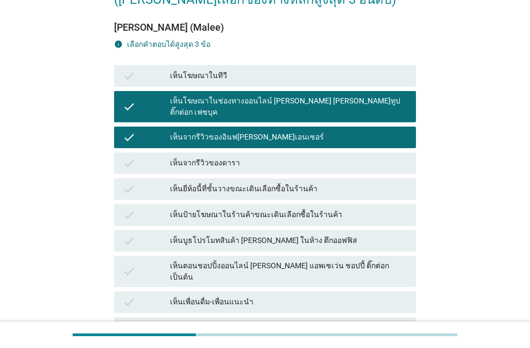
click at [214, 321] on div "เห็นคนในครอบครัวดื่ม-แนะนำ" at bounding box center [288, 327] width 237 height 13
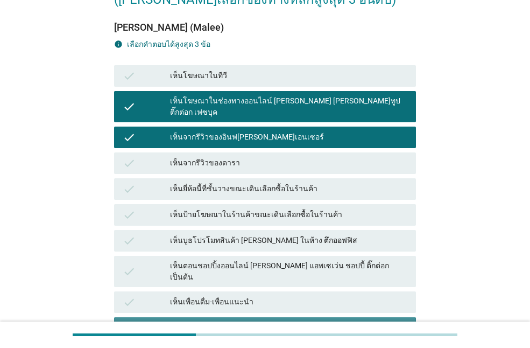
click at [214, 296] on div "เห็นเพื่อนดื่ม-เพื่อนแนะนำ" at bounding box center [288, 302] width 237 height 13
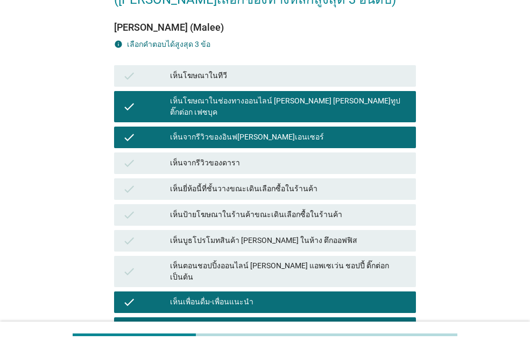
click at [228, 235] on div "เห็นบูธโปรโมทสินค้า [PERSON_NAME] ในห้าง ตึกออฟฟิส" at bounding box center [288, 240] width 237 height 13
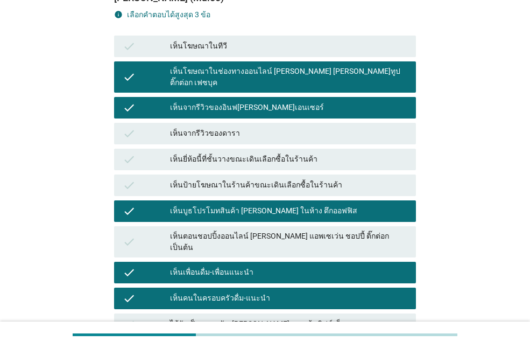
scroll to position [299, 0]
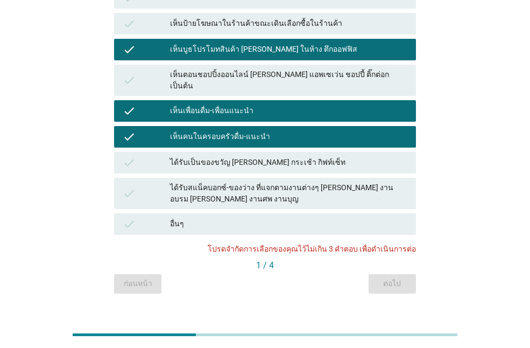
click at [201, 130] on div "เห็นคนในครอบครัวดื่ม-แนะนำ" at bounding box center [288, 136] width 237 height 13
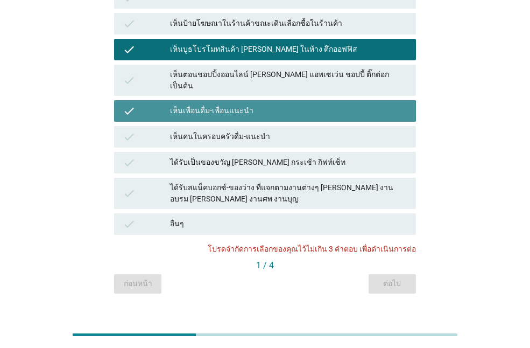
click at [208, 104] on div "เห็นเพื่อนดื่ม-เพื่อนแนะนำ" at bounding box center [288, 110] width 237 height 13
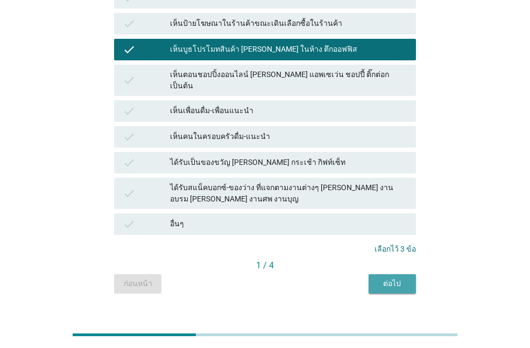
click at [404, 278] on div "ต่อไป" at bounding box center [392, 283] width 30 height 11
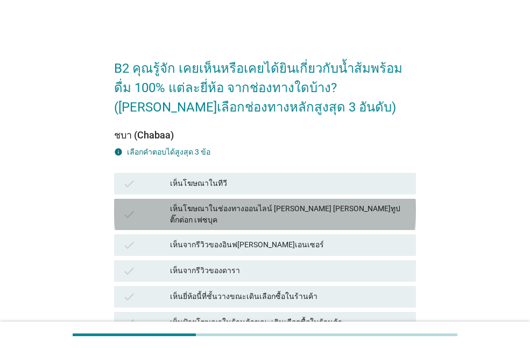
click at [215, 205] on div "เห็นโฆษณาในช่องทางออนไลน์ [PERSON_NAME] [PERSON_NAME]ทูป ติ๊กต่อก เฟซบุค" at bounding box center [288, 214] width 237 height 23
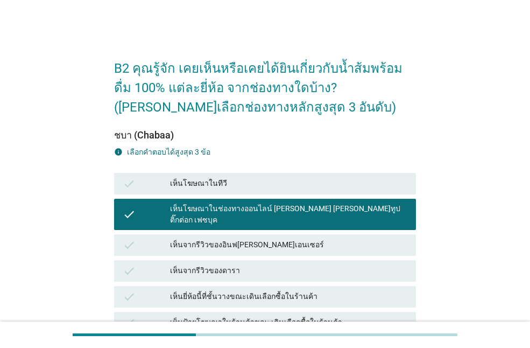
click at [246, 316] on div "เห็นป้ายโฆษณาในร้านค้าขณะเดินเลือกซื้อในร้านค้า" at bounding box center [288, 322] width 237 height 13
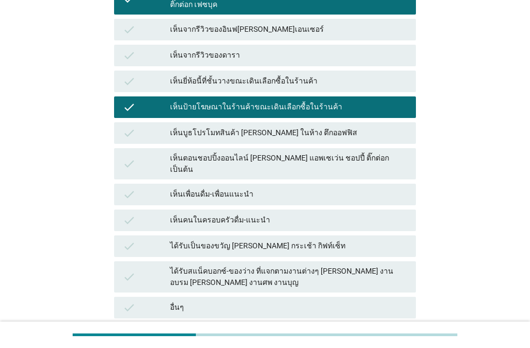
click at [232, 265] on div "ได้รับสแน็คบอกซ์-ของว่าง ที่แจกตามงานต่างๆ [PERSON_NAME] งานอบรม [PERSON_NAME] …" at bounding box center [288, 276] width 237 height 23
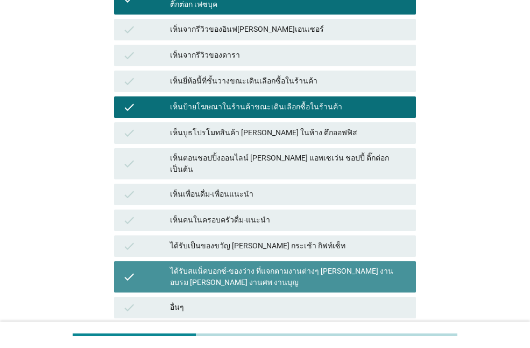
scroll to position [299, 0]
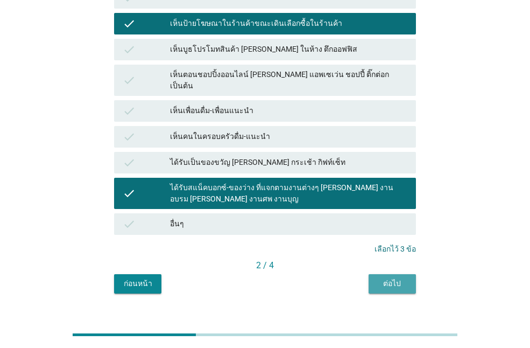
click at [396, 278] on div "ต่อไป" at bounding box center [392, 283] width 30 height 11
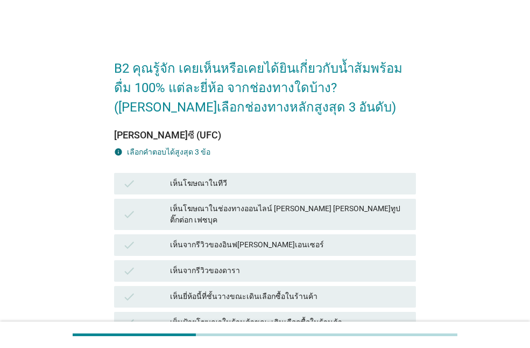
click at [207, 294] on div "check เห็นยี่ห้อนี้ที่ชั้นวางขณะเดินเลือกซื้อในร้านค้า" at bounding box center [265, 297] width 302 height 22
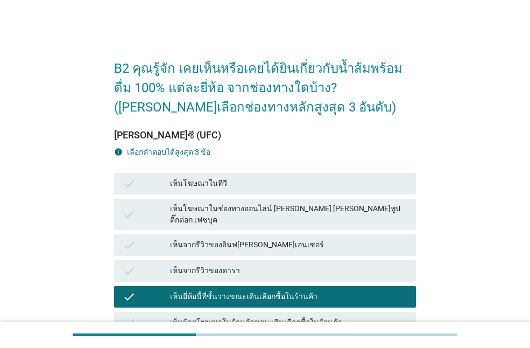
click at [214, 186] on div "เห็นโฆษณาในทีวี" at bounding box center [288, 183] width 237 height 13
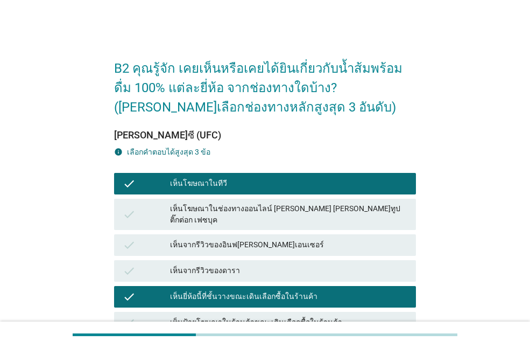
scroll to position [54, 0]
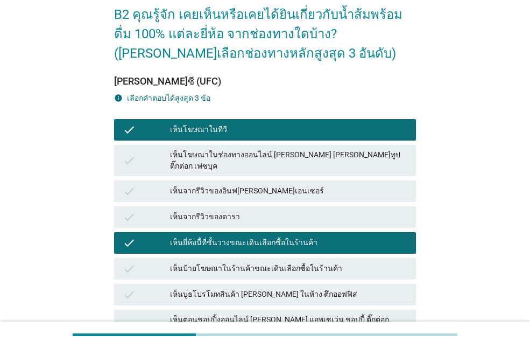
click at [206, 291] on div "เห็นบูธโปรโมทสินค้า [PERSON_NAME] ในห้าง ตึกออฟฟิส" at bounding box center [288, 294] width 237 height 13
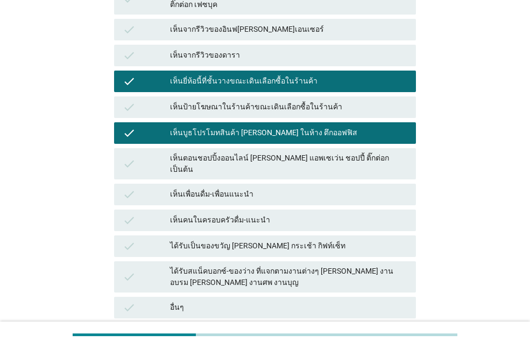
scroll to position [269, 0]
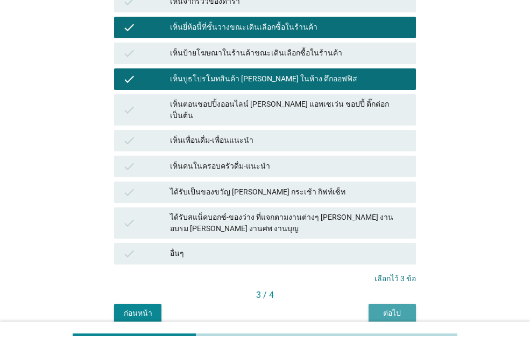
click at [402, 307] on div "ต่อไป" at bounding box center [392, 312] width 30 height 11
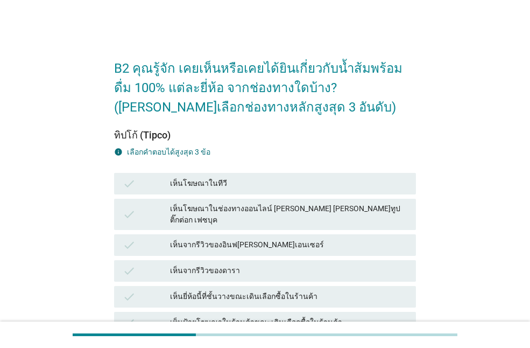
drag, startPoint x: 211, startPoint y: 309, endPoint x: 207, endPoint y: 221, distance: 88.4
click at [211, 316] on div "เห็นป้ายโฆษณาในร้านค้าขณะเดินเลือกซื้อในร้านค้า" at bounding box center [288, 322] width 237 height 13
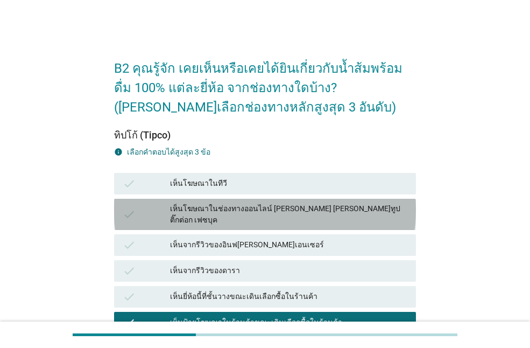
click at [208, 204] on div "เห็นโฆษณาในช่องทางออนไลน์ [PERSON_NAME] [PERSON_NAME]ทูป ติ๊กต่อก เฟซบุค" at bounding box center [288, 214] width 237 height 23
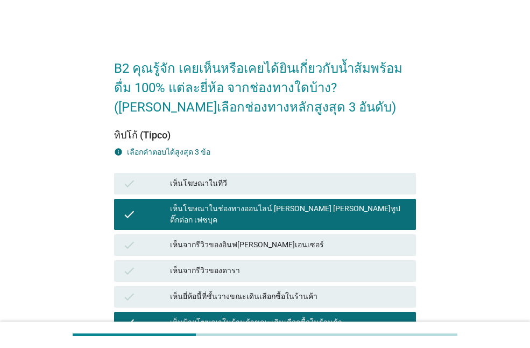
scroll to position [299, 0]
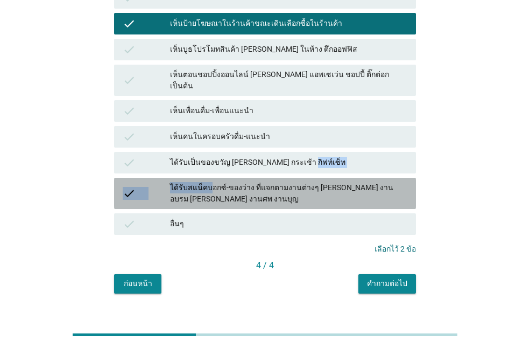
drag, startPoint x: 208, startPoint y: 171, endPoint x: 358, endPoint y: 153, distance: 151.2
click at [358, 153] on div "check เห็นโฆษณาในทีวี check เห็นโฆษณาในช่องทางออนไลน์ [PERSON_NAME] [PERSON_NAM…" at bounding box center [265, 54] width 306 height 365
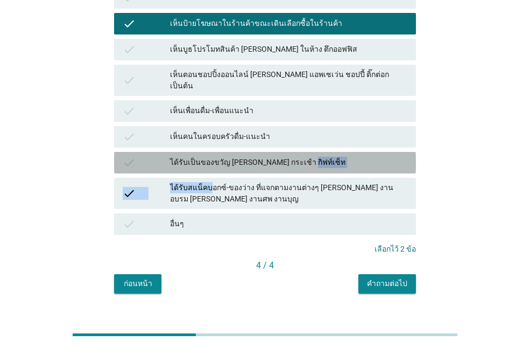
click at [304, 152] on div "check ได้รับเป็นของขวัญ [PERSON_NAME] กระเช้า กิฟท์เซ็ท" at bounding box center [265, 163] width 302 height 22
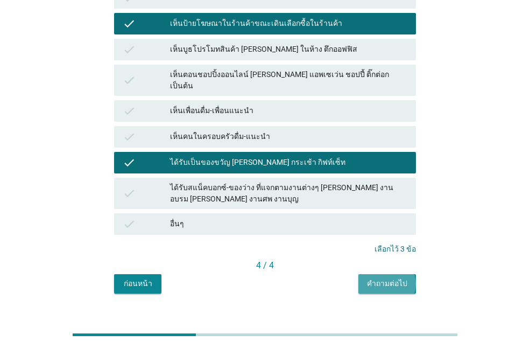
click at [381, 278] on div "คำถามต่อไป" at bounding box center [387, 283] width 40 height 11
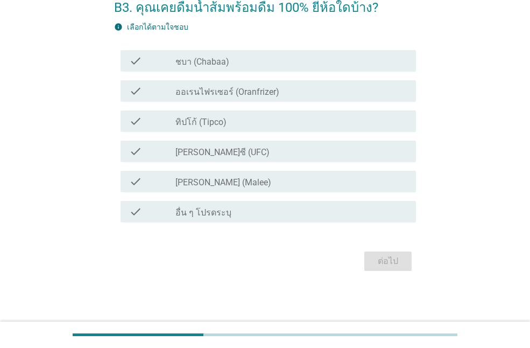
scroll to position [0, 0]
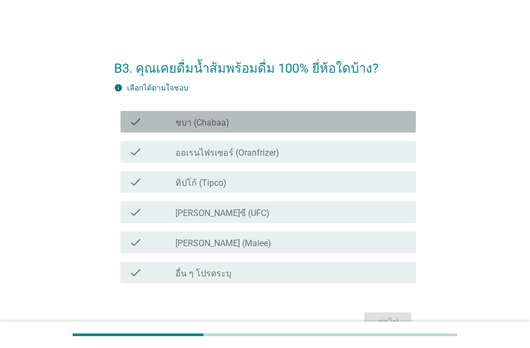
click at [226, 121] on label "ชบา (Chabaa)" at bounding box center [203, 122] width 54 height 11
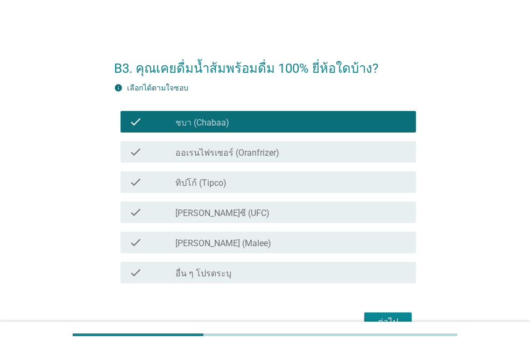
click at [214, 178] on label "ทิปโก้ (Tipco)" at bounding box center [201, 183] width 51 height 11
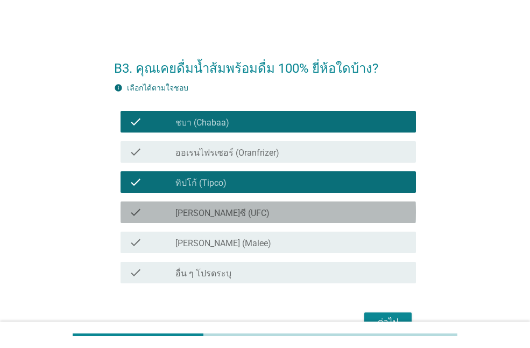
drag, startPoint x: 213, startPoint y: 221, endPoint x: 211, endPoint y: 247, distance: 26.4
click at [212, 221] on div "check check_box_outline_blank [PERSON_NAME]ซี (UFC)" at bounding box center [269, 212] width 296 height 22
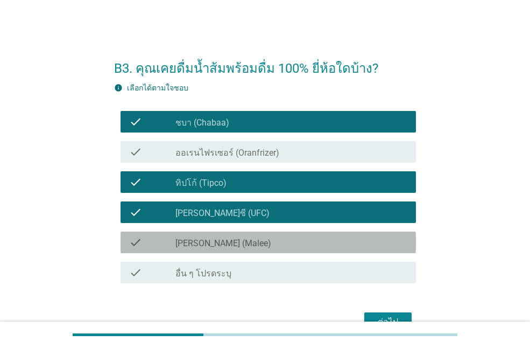
click at [211, 247] on label "[PERSON_NAME] (Malee)" at bounding box center [224, 243] width 96 height 11
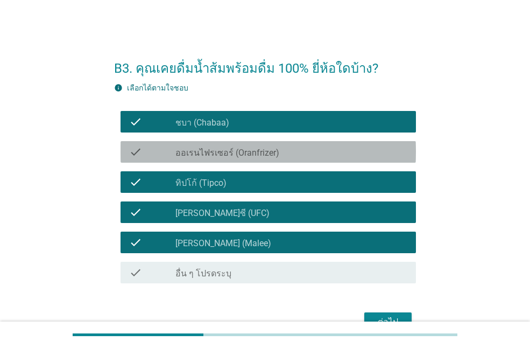
click at [212, 155] on label "ออเรนไฟรเซอร์ (Oranfrizer)" at bounding box center [228, 153] width 104 height 11
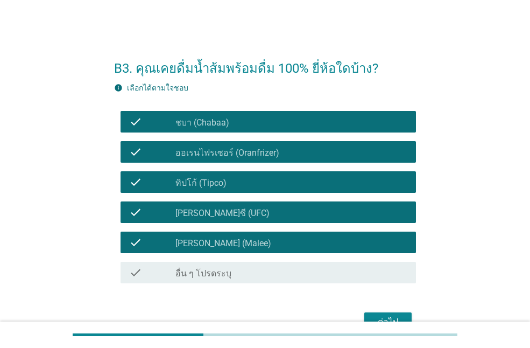
scroll to position [61, 0]
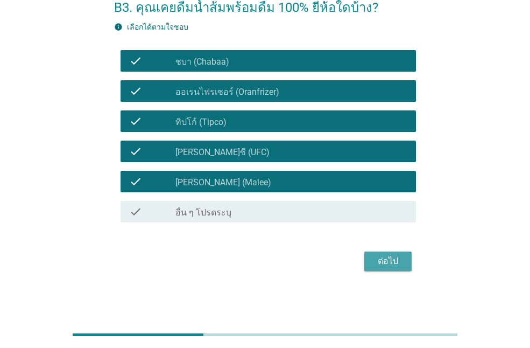
click at [395, 257] on div "ต่อไป" at bounding box center [388, 261] width 30 height 13
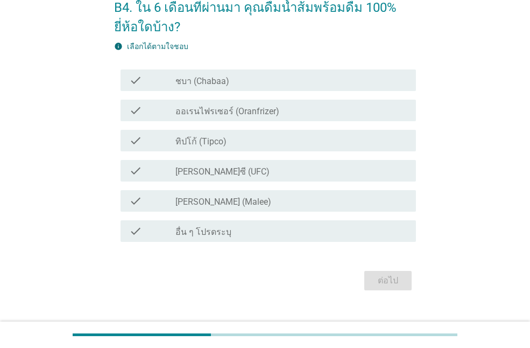
scroll to position [0, 0]
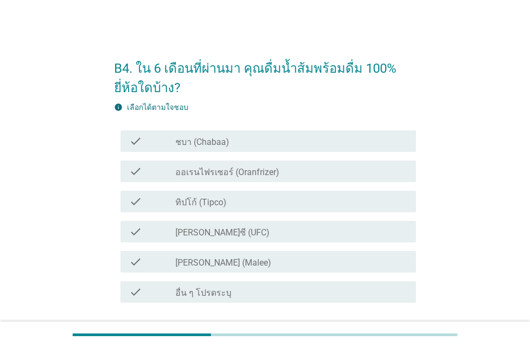
click at [207, 256] on div "check_box [PERSON_NAME] (Malee)" at bounding box center [292, 261] width 232 height 13
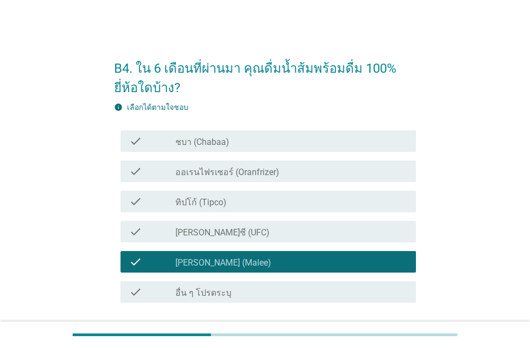
click at [209, 234] on label "[PERSON_NAME]ซี (UFC)" at bounding box center [223, 232] width 94 height 11
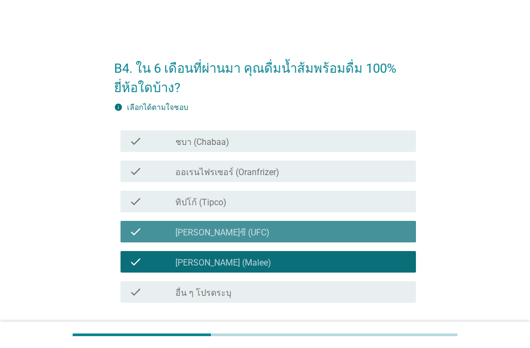
click at [211, 206] on label "ทิปโก้ (Tipco)" at bounding box center [201, 202] width 51 height 11
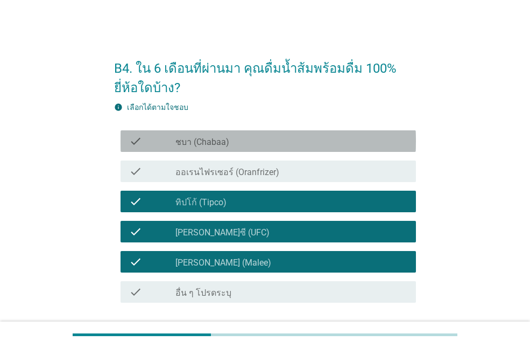
click at [214, 139] on label "ชบา (Chabaa)" at bounding box center [203, 142] width 54 height 11
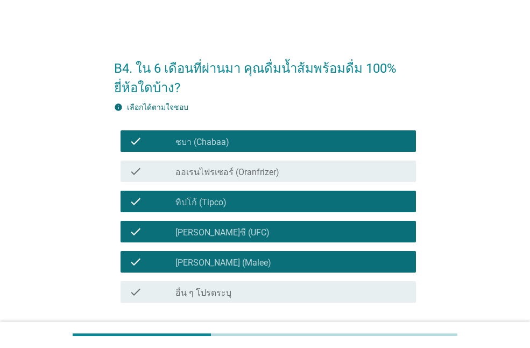
scroll to position [80, 0]
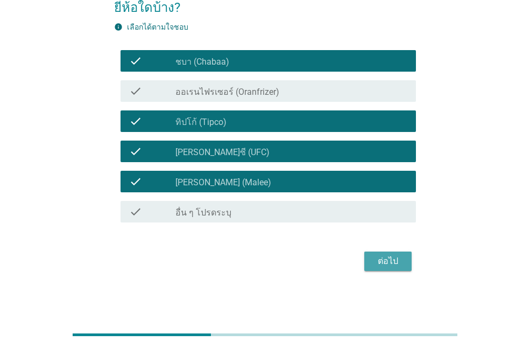
click at [391, 261] on div "ต่อไป" at bounding box center [388, 261] width 30 height 13
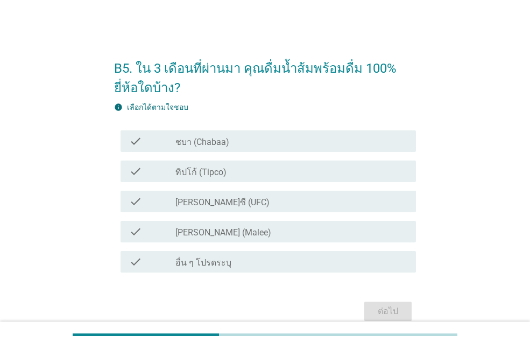
click at [227, 145] on label "ชบา (Chabaa)" at bounding box center [203, 142] width 54 height 11
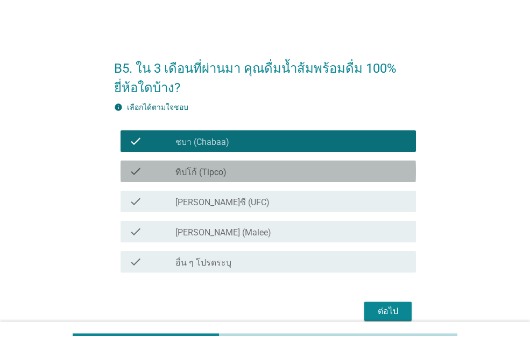
click at [223, 164] on div "check check_box ทิปโก้ (Tipco)" at bounding box center [269, 171] width 296 height 22
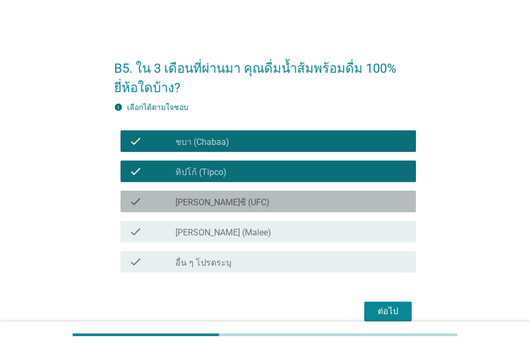
click at [221, 191] on div "check check_box [PERSON_NAME]ซี (UFC)" at bounding box center [269, 202] width 296 height 22
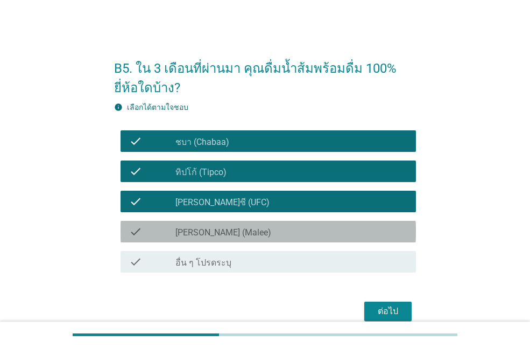
click at [221, 222] on div "check check_box [PERSON_NAME] (Malee)" at bounding box center [269, 232] width 296 height 22
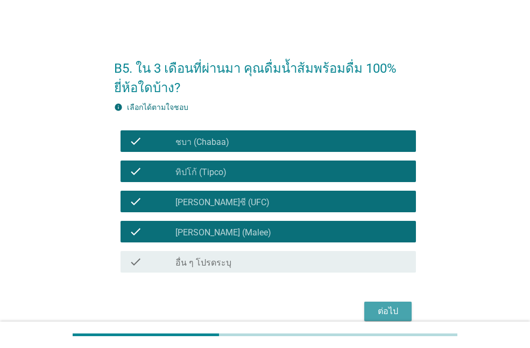
click at [374, 313] on div "ต่อไป" at bounding box center [388, 311] width 30 height 13
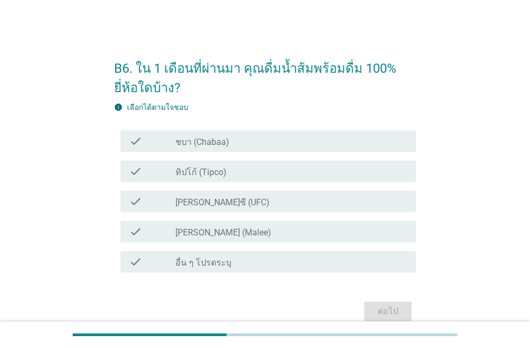
click at [230, 173] on div "check_box ทิปโก้ (Tipco)" at bounding box center [292, 171] width 232 height 13
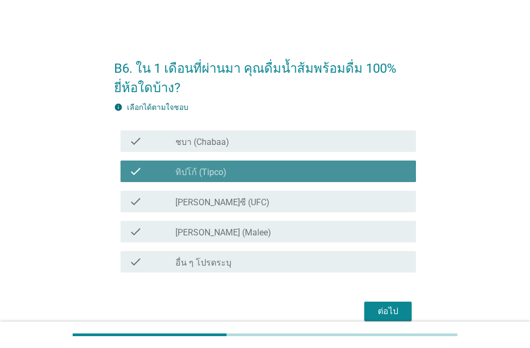
drag, startPoint x: 223, startPoint y: 208, endPoint x: 219, endPoint y: 218, distance: 11.1
click at [222, 208] on div "check check_box [PERSON_NAME]ซี (UFC)" at bounding box center [269, 202] width 296 height 22
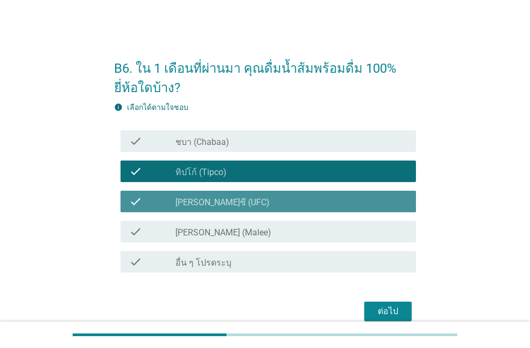
click at [218, 230] on label "[PERSON_NAME] (Malee)" at bounding box center [224, 232] width 96 height 11
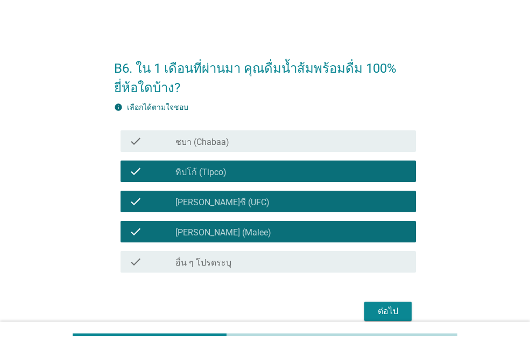
click at [398, 313] on div "ต่อไป" at bounding box center [388, 311] width 30 height 13
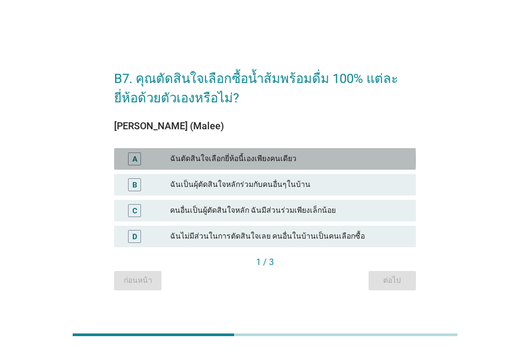
click at [292, 165] on div "ฉันตัดสินใจเลือกยี่ห้อนี้เองเพียงคนเดียว" at bounding box center [288, 158] width 237 height 13
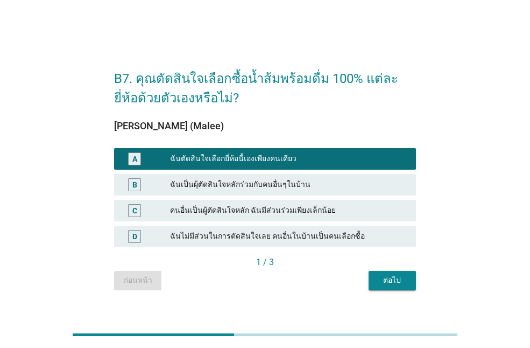
click at [387, 280] on div "ต่อไป" at bounding box center [392, 280] width 30 height 11
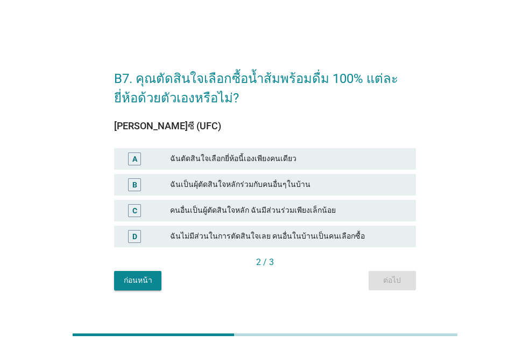
click at [254, 161] on div "ฉันตัดสินใจเลือกยี่ห้อนี้เองเพียงคนเดียว" at bounding box center [288, 158] width 237 height 13
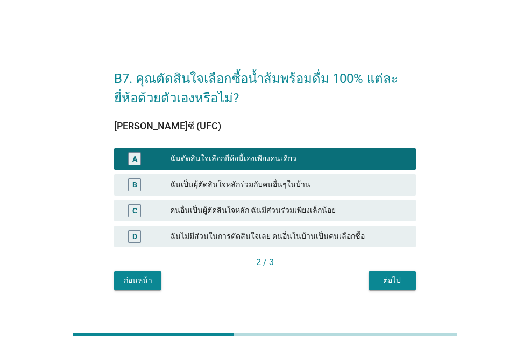
click at [389, 286] on button "ต่อไป" at bounding box center [392, 280] width 47 height 19
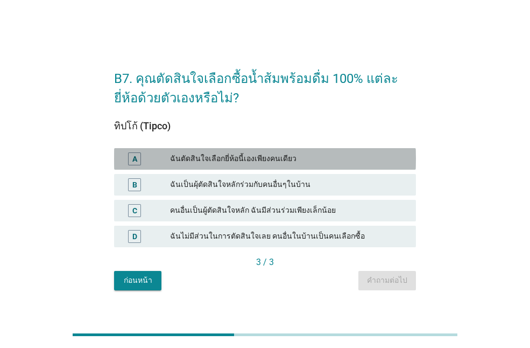
click at [257, 167] on div "A ฉันตัดสินใจเลือกยี่ห้อนี้เองเพียงคนเดียว" at bounding box center [265, 159] width 302 height 22
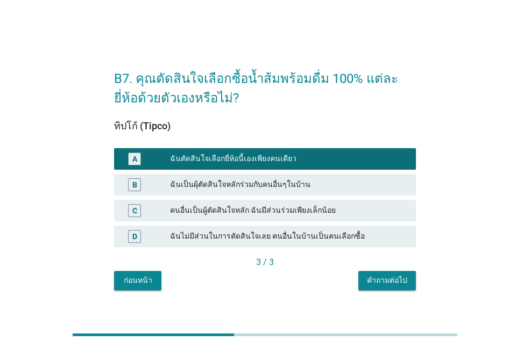
click at [378, 278] on div "คำถามต่อไป" at bounding box center [387, 280] width 40 height 11
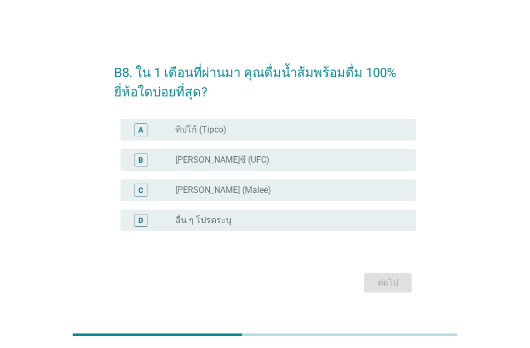
click at [239, 132] on div "radio_button_unchecked ทิปโก้ (Tipco)" at bounding box center [287, 129] width 223 height 11
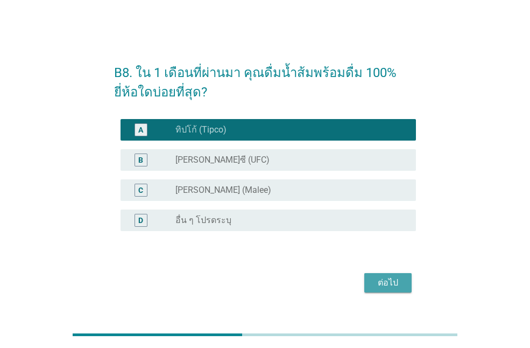
click at [384, 285] on div "ต่อไป" at bounding box center [388, 282] width 30 height 13
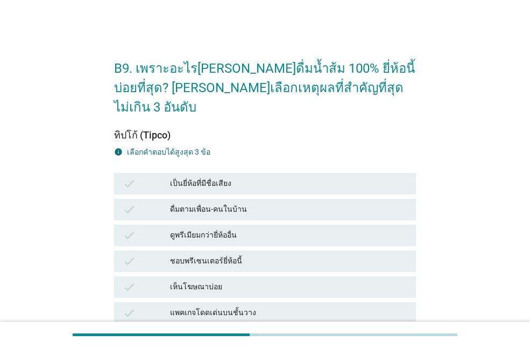
click at [230, 229] on div "ดูพรีเมียมกว่ายี่ห้ออื่น" at bounding box center [288, 235] width 237 height 13
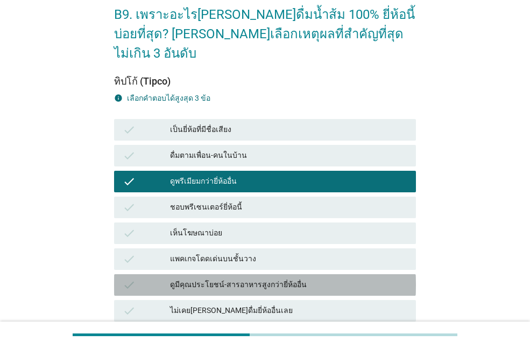
click at [234, 278] on div "ดูมีคุณประโยชน์-สารอาหารสูงกว่ายี่ห้ออื่น" at bounding box center [288, 284] width 237 height 13
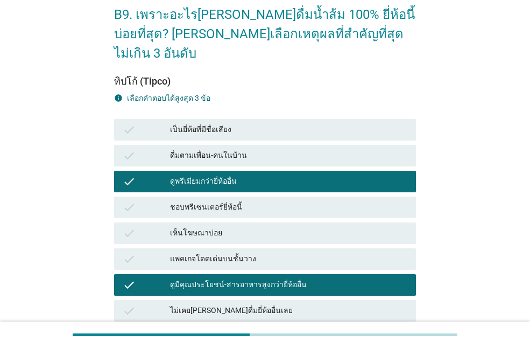
scroll to position [215, 0]
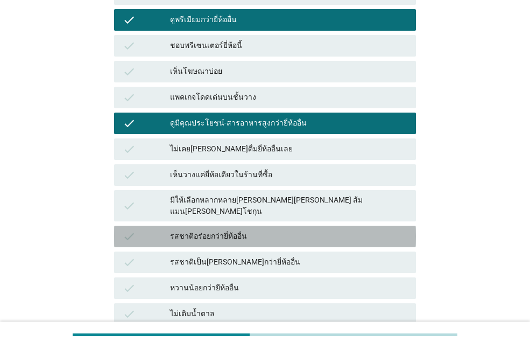
click at [216, 230] on div "รสชาติอร่อยกว่ายี่ห้ออื่น" at bounding box center [288, 236] width 237 height 13
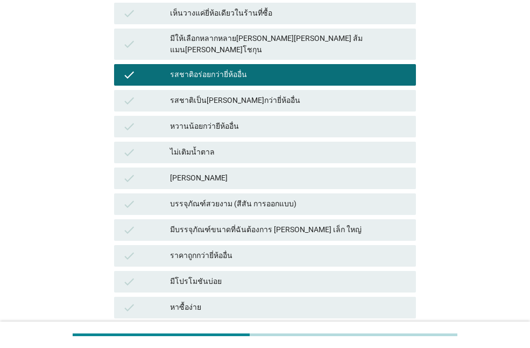
scroll to position [451, 0]
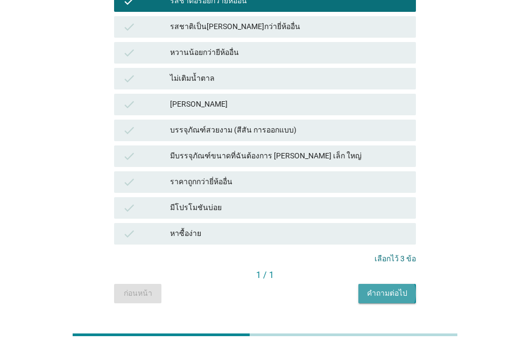
click at [384, 287] on div "คำถามต่อไป" at bounding box center [387, 292] width 40 height 11
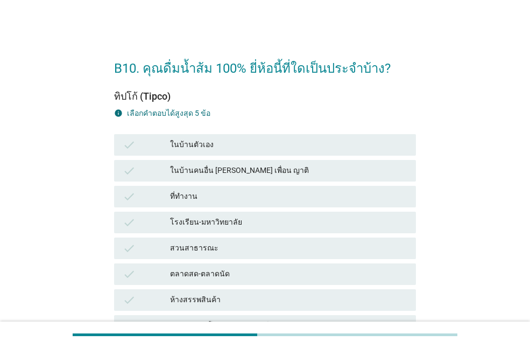
click at [200, 141] on div "ในบ้านตัวเอง" at bounding box center [288, 144] width 237 height 13
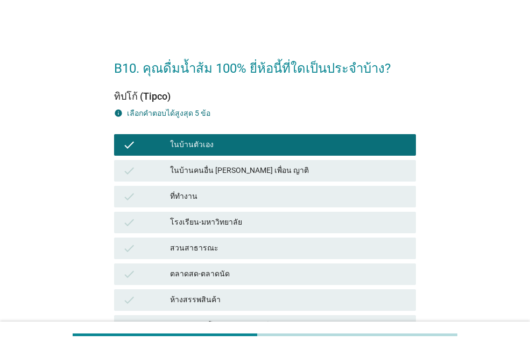
click at [213, 194] on div "ที่ทำงาน" at bounding box center [288, 196] width 237 height 13
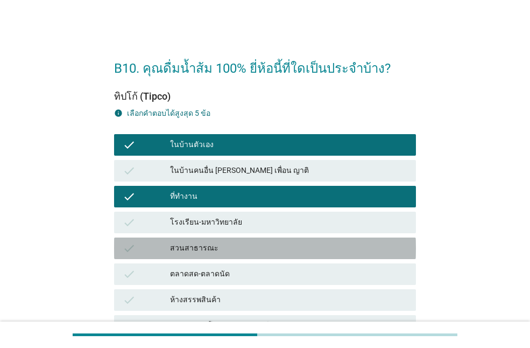
click at [225, 252] on div "สวนสาธารณะ" at bounding box center [288, 248] width 237 height 13
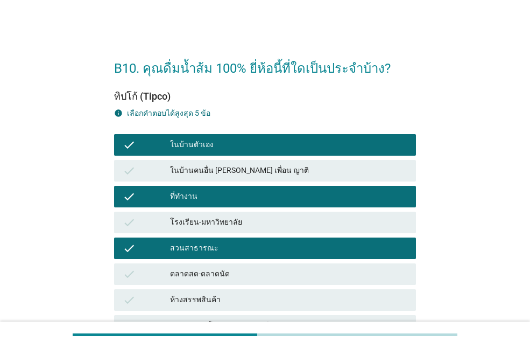
scroll to position [162, 0]
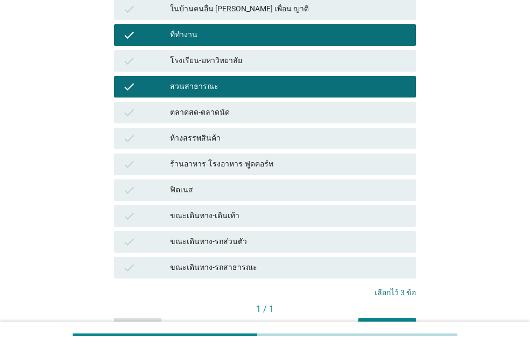
click at [234, 243] on div "ขณะเดินทาง-รถส่วนตัว" at bounding box center [288, 241] width 237 height 13
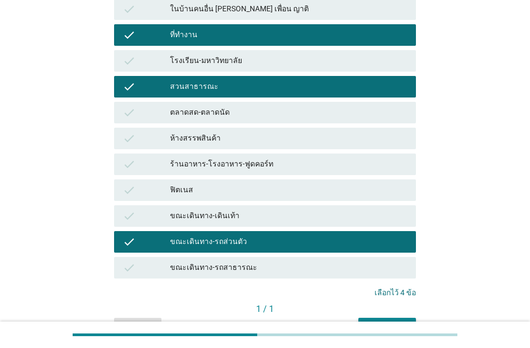
click at [230, 220] on div "ขณะเดินทาง-เดินเท้า" at bounding box center [288, 215] width 237 height 13
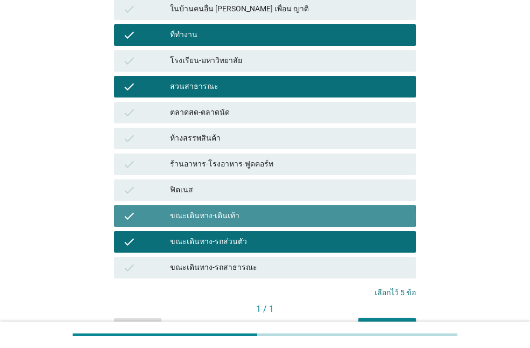
click at [230, 220] on div "ขณะเดินทาง-เดินเท้า" at bounding box center [288, 215] width 237 height 13
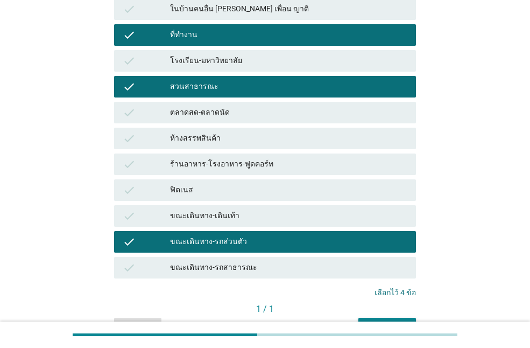
click at [212, 193] on div "ฟิตเนส" at bounding box center [288, 190] width 237 height 13
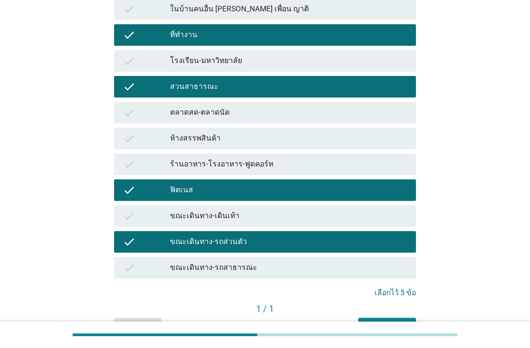
scroll to position [225, 0]
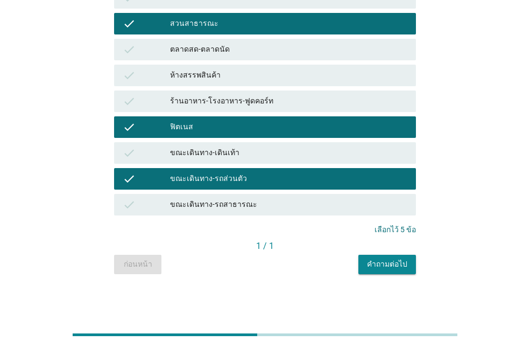
click at [392, 266] on div "คำถามต่อไป" at bounding box center [387, 263] width 40 height 11
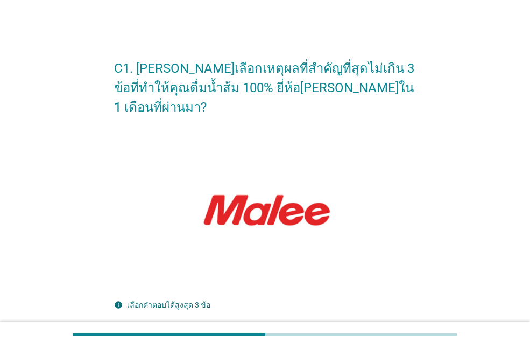
scroll to position [215, 0]
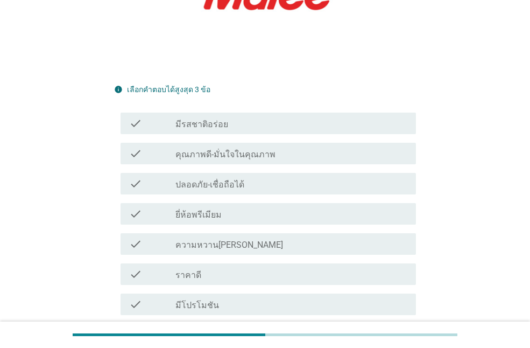
click at [223, 179] on label "ปลอดภัย-เชื่อถือได้" at bounding box center [210, 184] width 69 height 11
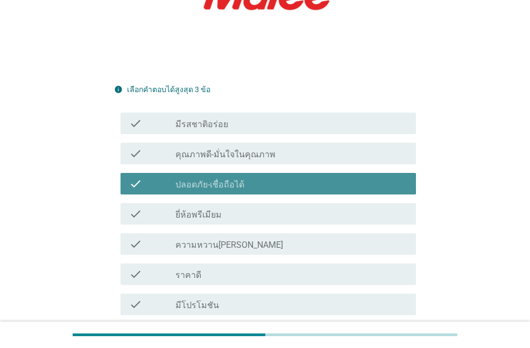
click at [241, 263] on div "check check_box_outline_blank ราคาดี" at bounding box center [269, 274] width 296 height 22
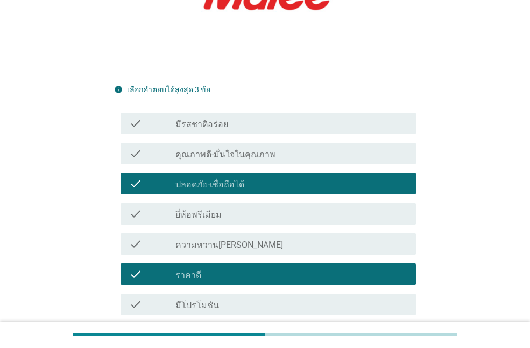
scroll to position [455, 0]
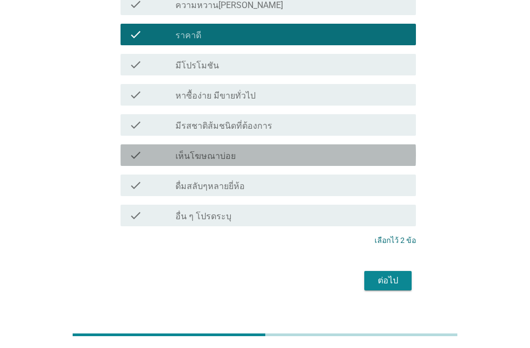
drag, startPoint x: 235, startPoint y: 137, endPoint x: 251, endPoint y: 113, distance: 29.1
click at [244, 149] on div "check_box_outline_blank เห็นโฆษณาบ่อย" at bounding box center [292, 155] width 232 height 13
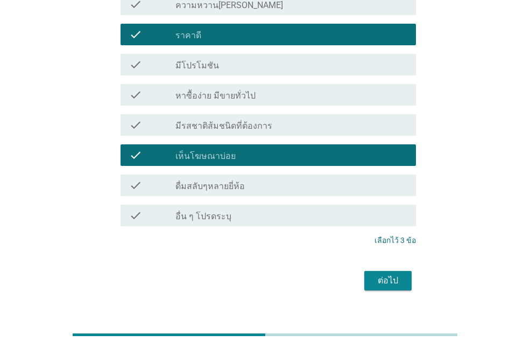
click at [372, 271] on button "ต่อไป" at bounding box center [387, 280] width 47 height 19
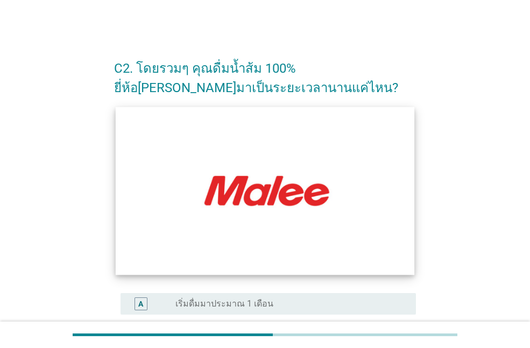
scroll to position [316, 0]
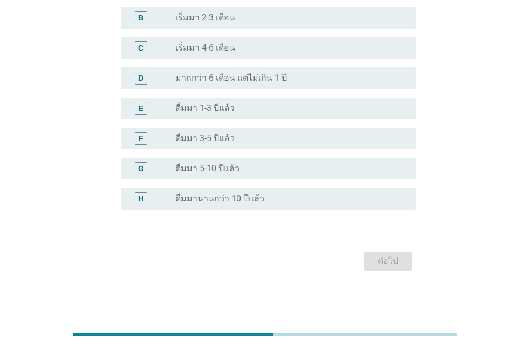
click at [227, 109] on label "ดื่มมา 1-3 ปีแล้ว" at bounding box center [205, 108] width 59 height 11
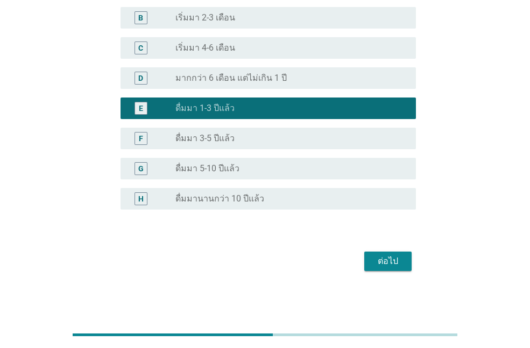
click at [243, 142] on div "radio_button_unchecked ดื่มมา 3-5 ปีแล้ว" at bounding box center [287, 138] width 223 height 11
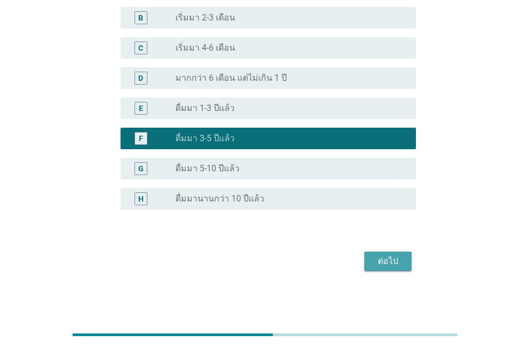
click at [385, 266] on div "ต่อไป" at bounding box center [388, 261] width 30 height 13
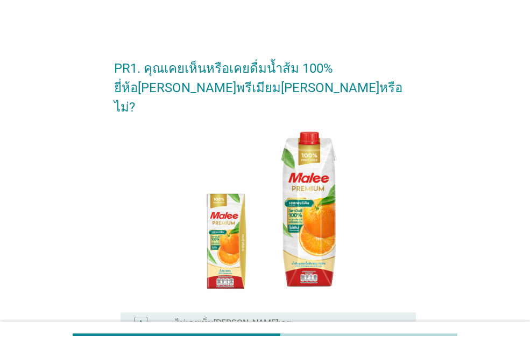
scroll to position [162, 0]
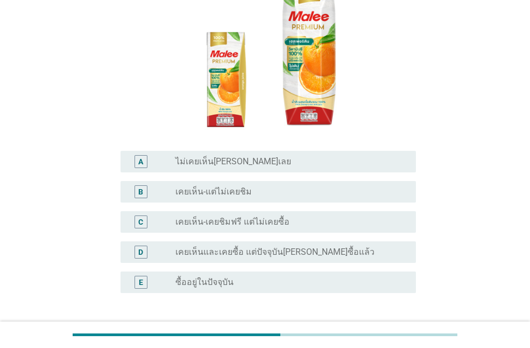
click at [218, 277] on label "ซื้ออยู่ในปัจจุบัน" at bounding box center [205, 282] width 58 height 11
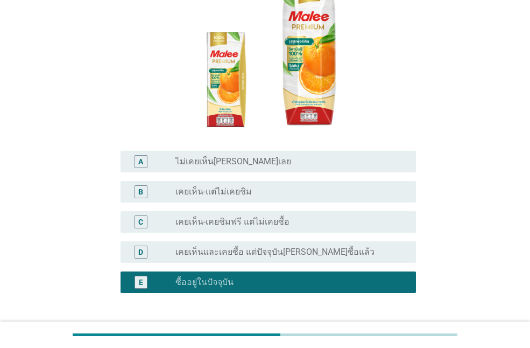
scroll to position [226, 0]
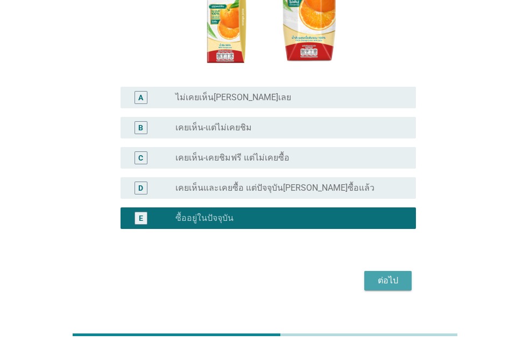
click at [387, 274] on div "ต่อไป" at bounding box center [388, 280] width 30 height 13
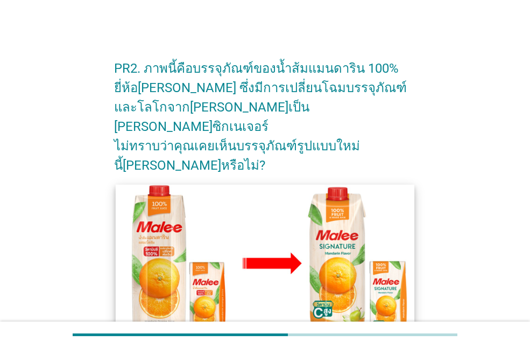
scroll to position [254, 0]
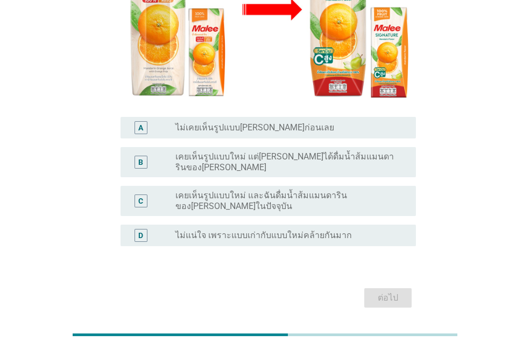
click at [251, 190] on label "เคยเห็นรูปแบบใหม่ และฉันดื่มน้ำส้มแมนดารินของ[PERSON_NAME]ในปัจจุบัน" at bounding box center [287, 201] width 223 height 22
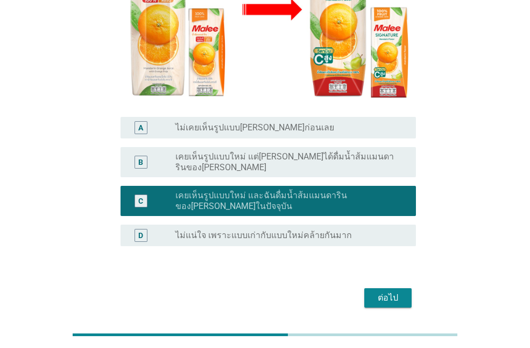
click at [392, 291] on div "ต่อไป" at bounding box center [388, 297] width 30 height 13
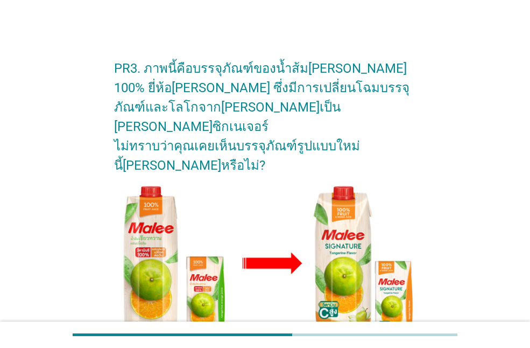
scroll to position [215, 0]
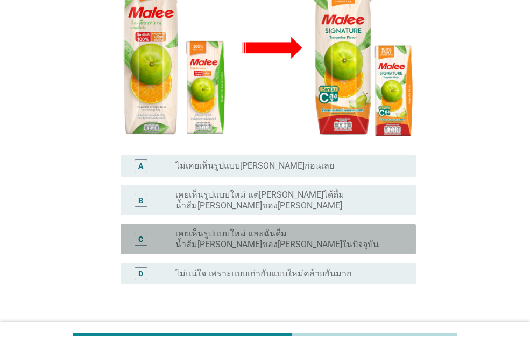
click at [219, 224] on div "C radio_button_unchecked เคยเห็นรูปแบบใหม่ และฉันดื่มน้ำส้ม[PERSON_NAME]ของ[PER…" at bounding box center [269, 239] width 296 height 30
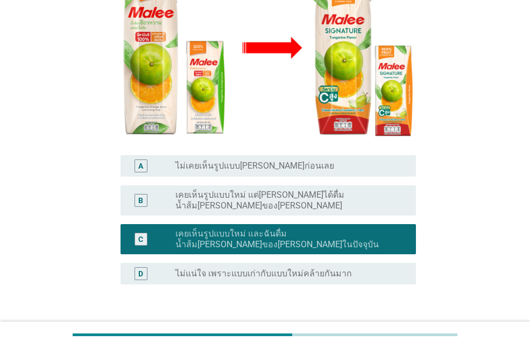
click at [395, 329] on div "ต่อไป" at bounding box center [388, 335] width 30 height 13
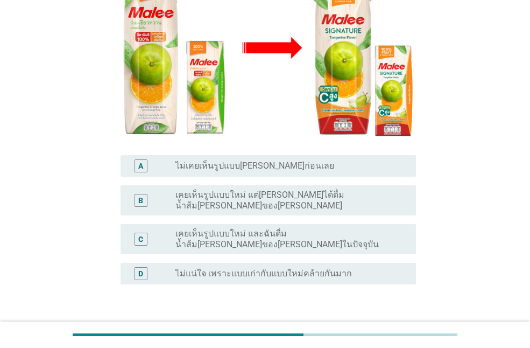
click at [237, 228] on label "เคยเห็นรูปแบบใหม่ และฉันดื่มน้ำส้ม[PERSON_NAME]ของ[PERSON_NAME]ในปัจจุบัน" at bounding box center [287, 239] width 223 height 22
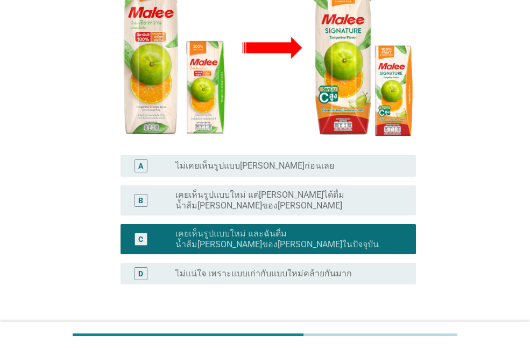
click at [396, 329] on div "ต่อไป" at bounding box center [388, 335] width 30 height 13
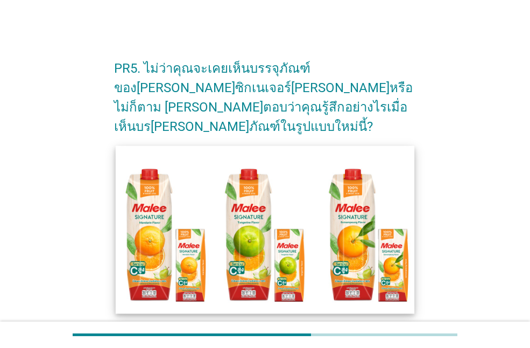
scroll to position [108, 0]
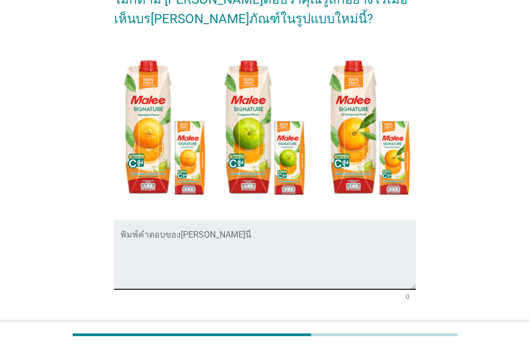
click at [195, 233] on textarea "พิมพ์คำตอบของคุณ ที่นี่" at bounding box center [269, 261] width 296 height 57
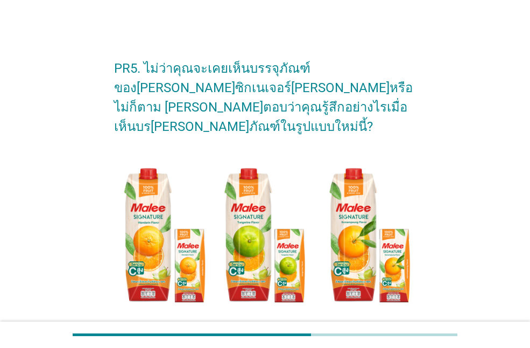
scroll to position [54, 0]
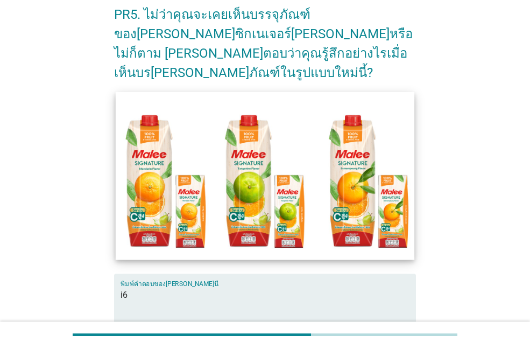
type textarea "i"
type textarea "ณ"
type textarea "i"
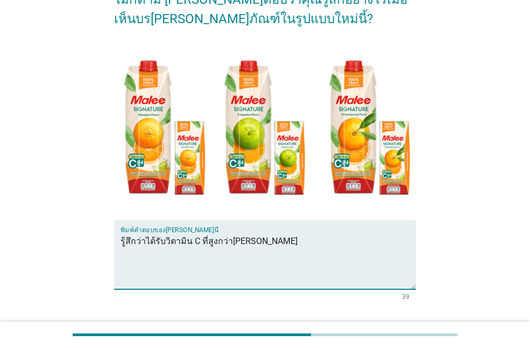
type textarea "รู้สึกว่าได้รับวิตามิน C ที่สูงกว่า[PERSON_NAME]"
click at [389, 332] on div "ต่อไป" at bounding box center [388, 338] width 30 height 13
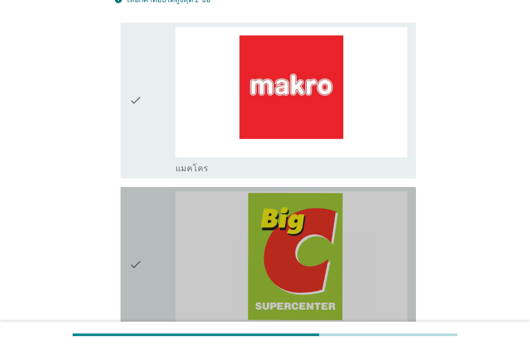
click at [157, 249] on div "check" at bounding box center [152, 264] width 46 height 147
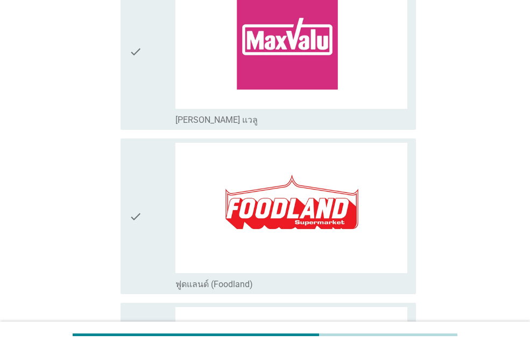
click at [136, 212] on icon "check" at bounding box center [135, 216] width 13 height 147
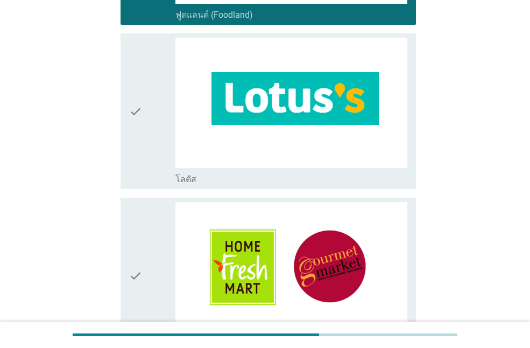
scroll to position [808, 0]
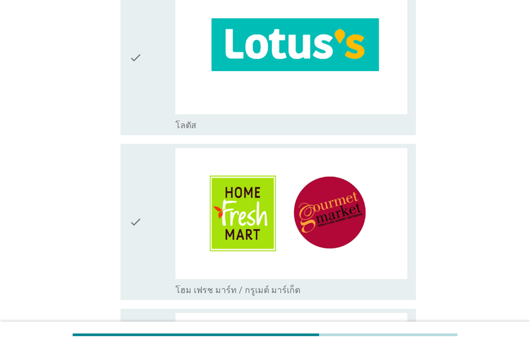
click at [142, 76] on icon "check" at bounding box center [135, 57] width 13 height 147
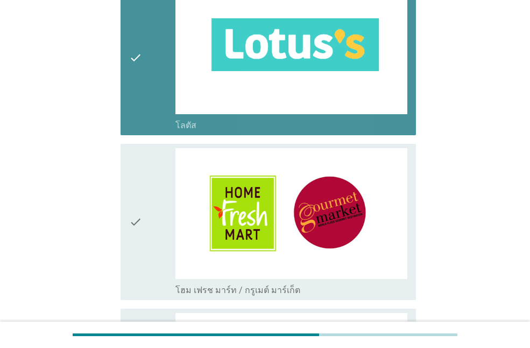
scroll to position [1023, 0]
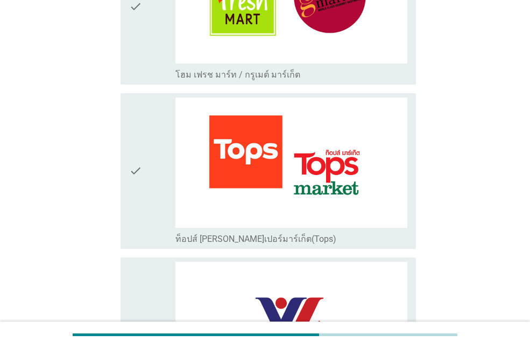
click at [155, 175] on div "check" at bounding box center [152, 170] width 46 height 147
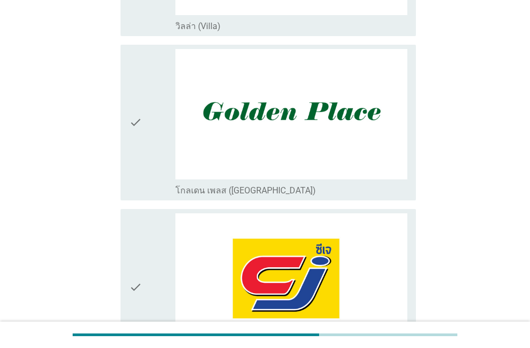
scroll to position [1507, 0]
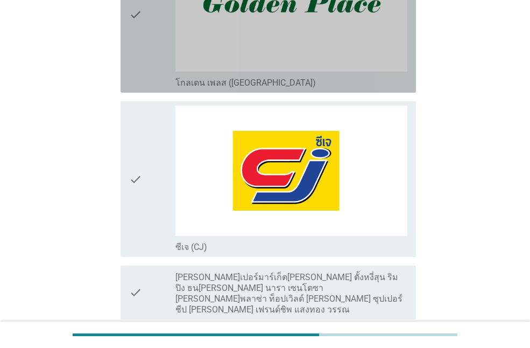
click at [141, 57] on icon "check" at bounding box center [135, 14] width 13 height 147
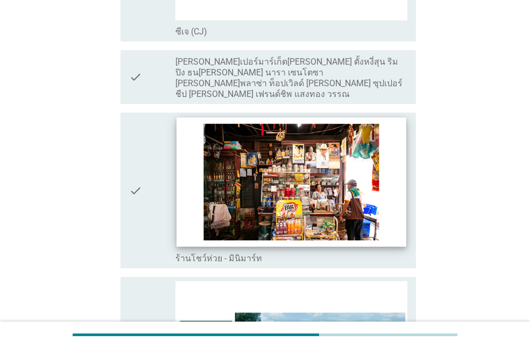
scroll to position [1884, 0]
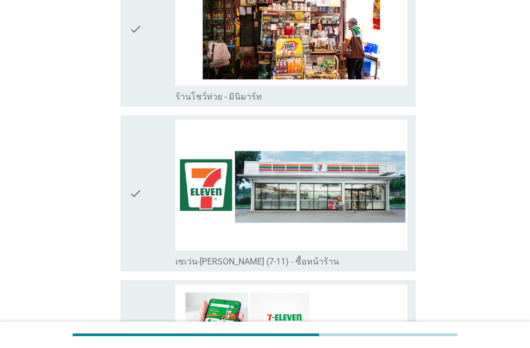
click at [139, 189] on icon "check" at bounding box center [135, 193] width 13 height 147
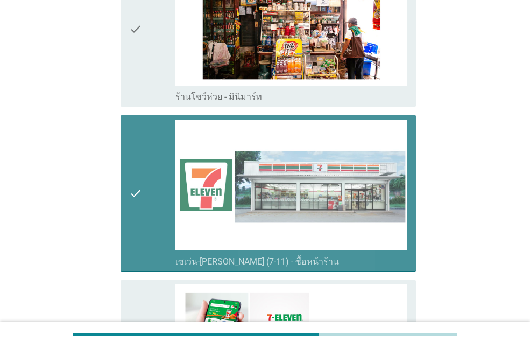
scroll to position [2100, 0]
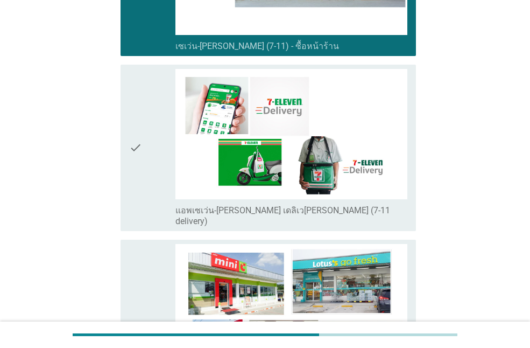
click at [118, 146] on div "check check_box_outline_blank แอพเซเว่น-[PERSON_NAME] เดลิเว[PERSON_NAME] (7-11…" at bounding box center [265, 147] width 302 height 175
click at [132, 156] on icon "check" at bounding box center [135, 148] width 13 height 158
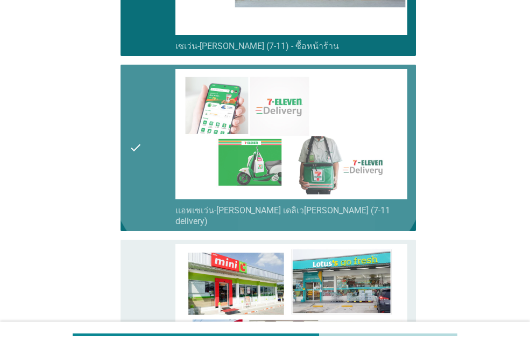
scroll to position [2261, 0]
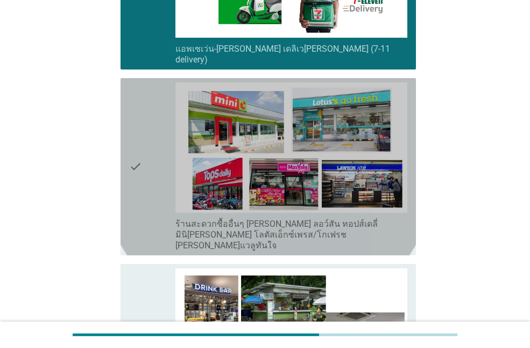
click at [140, 158] on icon "check" at bounding box center [135, 166] width 13 height 169
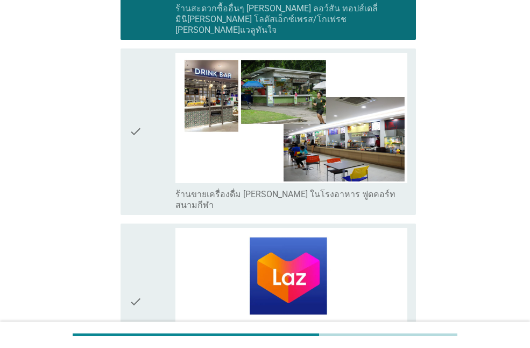
scroll to position [2638, 0]
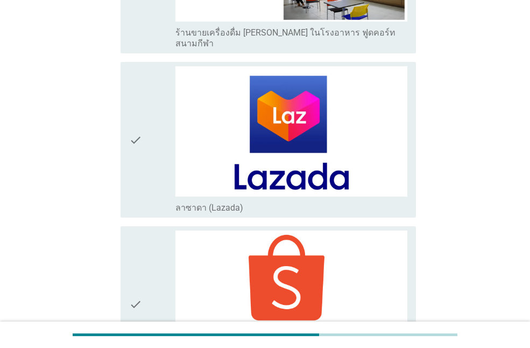
click at [124, 115] on div "check check_box_outline_blank ลาซาดา (Lazada)" at bounding box center [269, 140] width 296 height 156
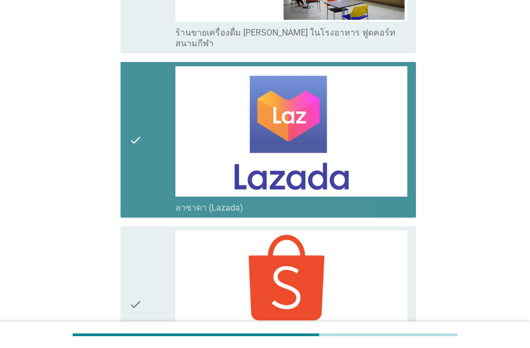
click at [145, 237] on div "check" at bounding box center [152, 303] width 46 height 147
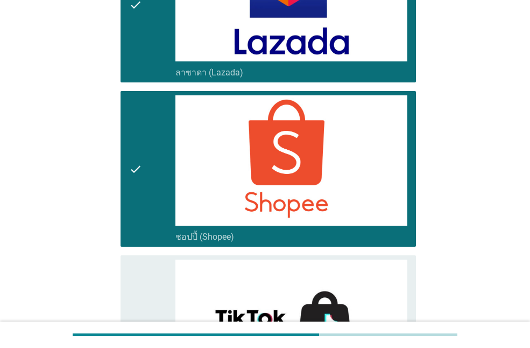
scroll to position [2666, 0]
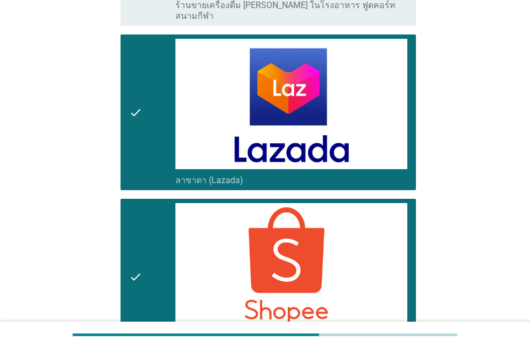
click at [143, 203] on div "check" at bounding box center [152, 276] width 46 height 147
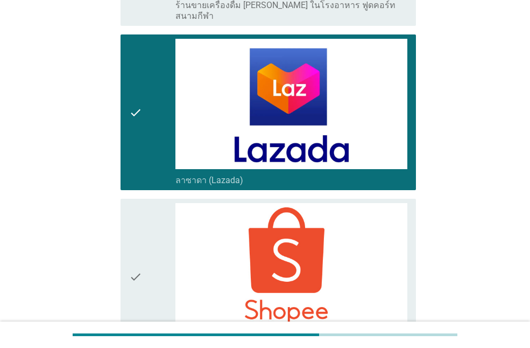
click at [138, 115] on icon "check" at bounding box center [135, 112] width 13 height 147
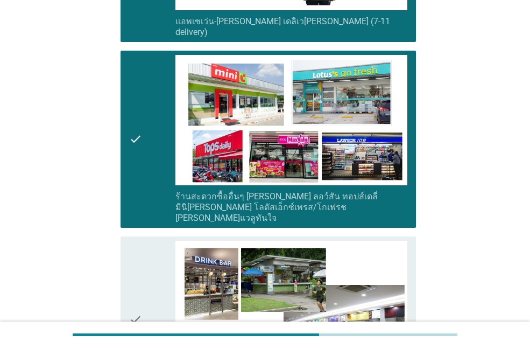
click at [153, 168] on div "check" at bounding box center [152, 139] width 46 height 169
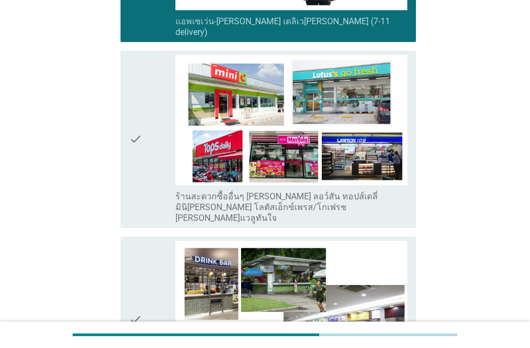
scroll to position [2019, 0]
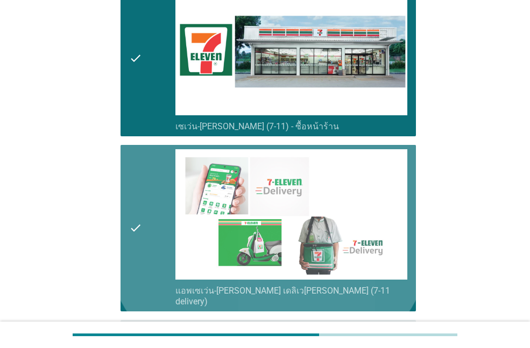
click at [145, 218] on div "check" at bounding box center [152, 228] width 46 height 158
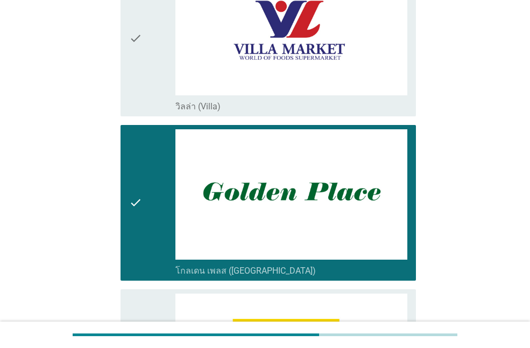
click at [142, 234] on icon "check" at bounding box center [135, 202] width 13 height 147
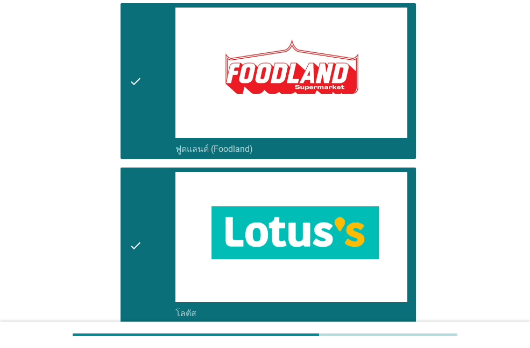
click at [148, 223] on div "check" at bounding box center [152, 245] width 46 height 147
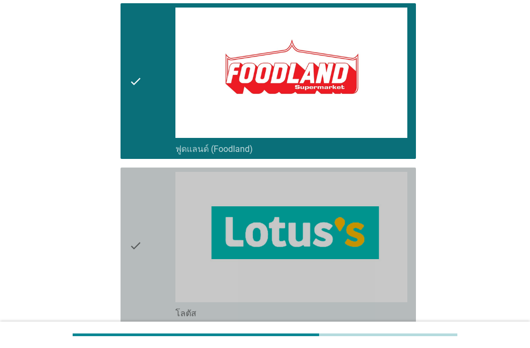
click at [155, 125] on div "check" at bounding box center [152, 81] width 46 height 147
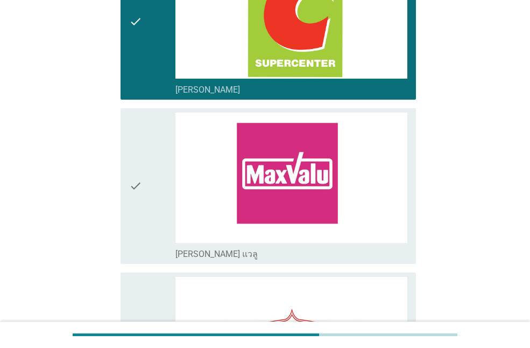
scroll to position [189, 0]
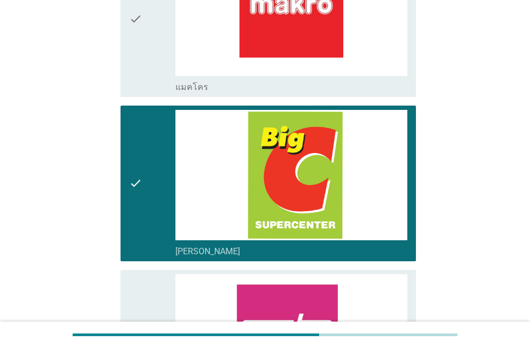
click at [147, 185] on div "check" at bounding box center [152, 183] width 46 height 147
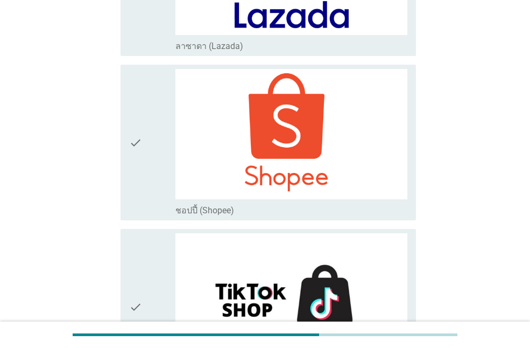
scroll to position [2935, 0]
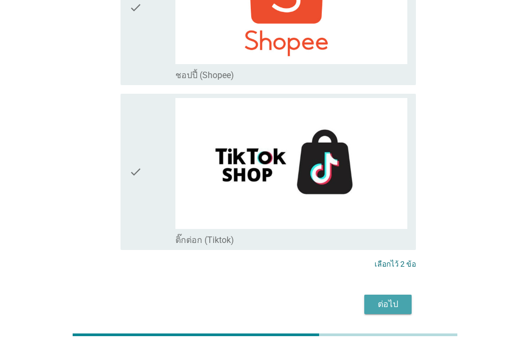
click at [382, 298] on div "ต่อไป" at bounding box center [388, 304] width 30 height 13
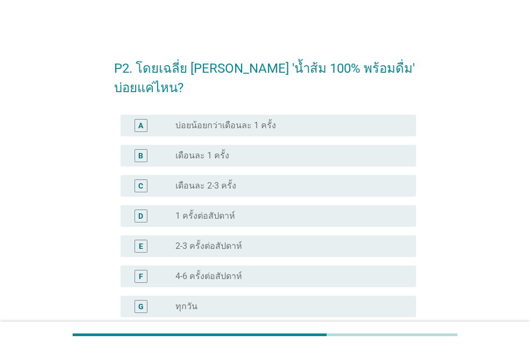
click at [202, 218] on label "1 ครั้งต่อสัปดาห์" at bounding box center [206, 216] width 60 height 11
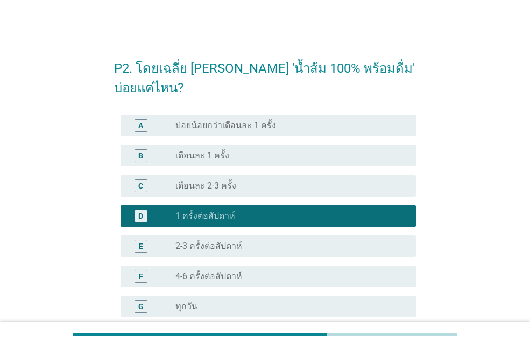
scroll to position [108, 0]
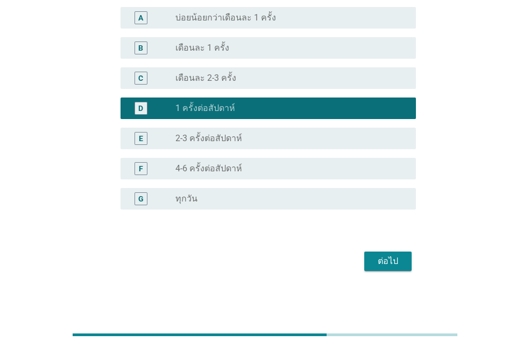
click at [402, 263] on div "ต่อไป" at bounding box center [388, 261] width 30 height 13
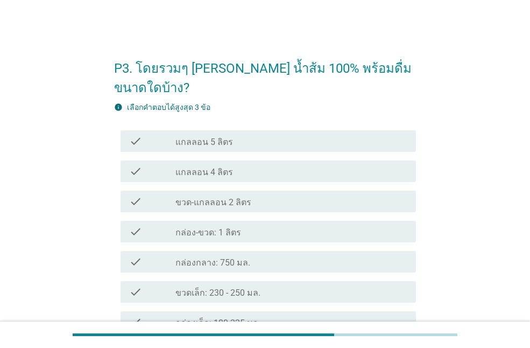
scroll to position [54, 0]
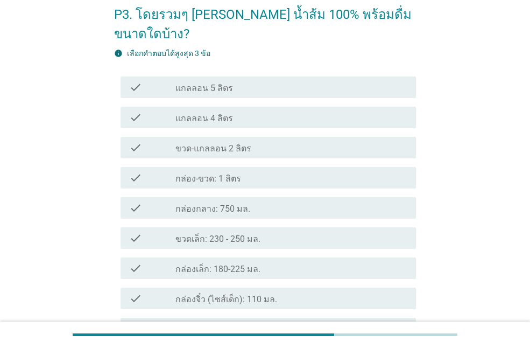
click at [235, 204] on label "กล่องกลาง: 750 มล." at bounding box center [213, 209] width 75 height 11
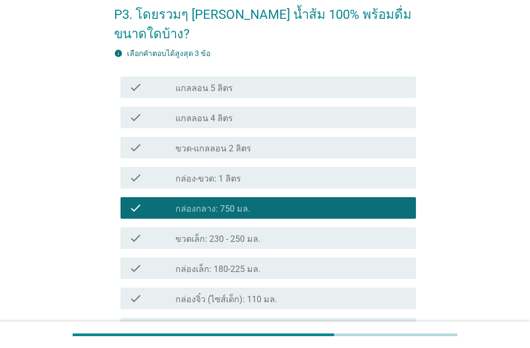
scroll to position [162, 0]
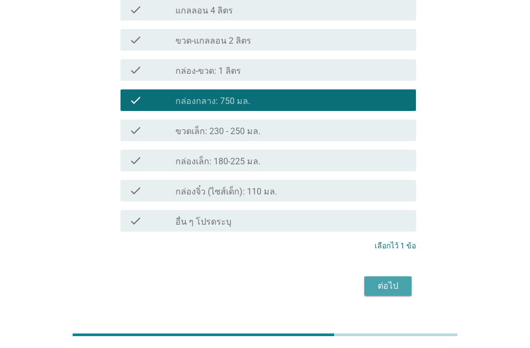
click at [396, 279] on div "ต่อไป" at bounding box center [388, 285] width 30 height 13
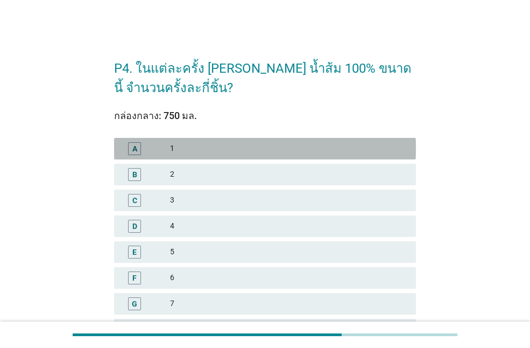
click at [200, 150] on div "1" at bounding box center [288, 148] width 237 height 13
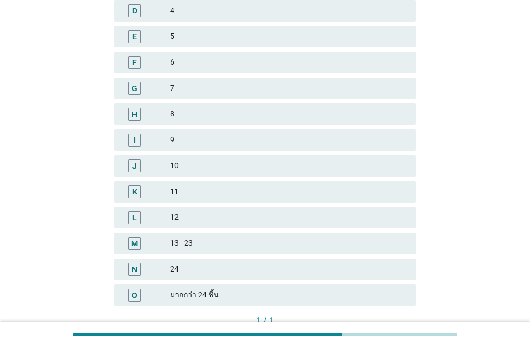
scroll to position [290, 0]
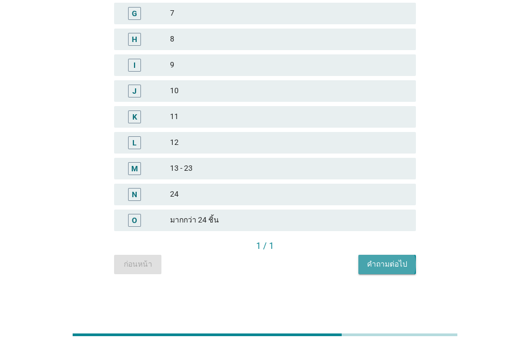
click at [399, 267] on div "คำถามต่อไป" at bounding box center [387, 263] width 40 height 11
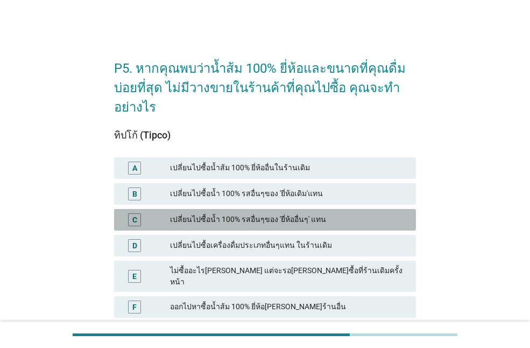
click at [265, 219] on div "เปลี่ยนไปซื้อน้ำ 100% รสอื่นๆของ 'ยี่ห้ออื่นๆ' แทน" at bounding box center [288, 219] width 237 height 13
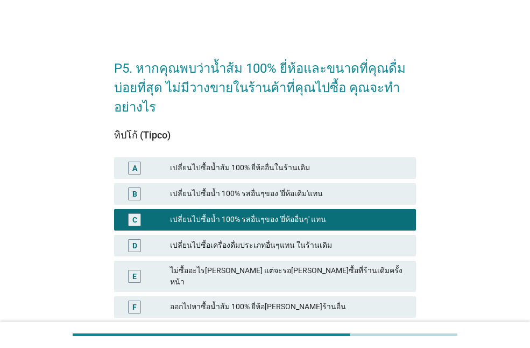
scroll to position [54, 0]
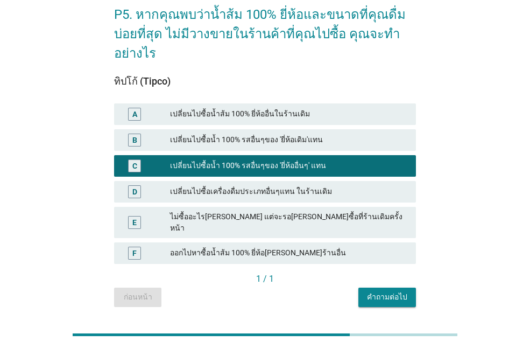
click at [282, 142] on div "เปลี่ยนไปซื้อน้ำ 100% รสอื่นๆของ 'ยี่ห้อเดิม'แทน" at bounding box center [288, 140] width 237 height 13
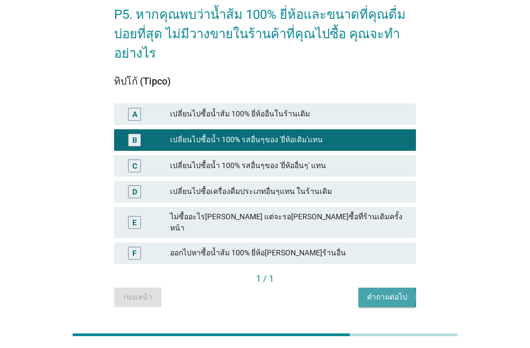
click at [399, 292] on div "คำถามต่อไป" at bounding box center [387, 296] width 40 height 11
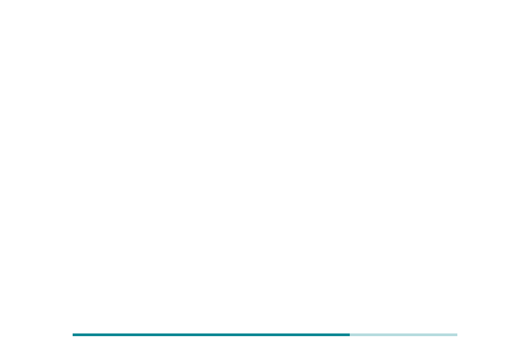
scroll to position [0, 0]
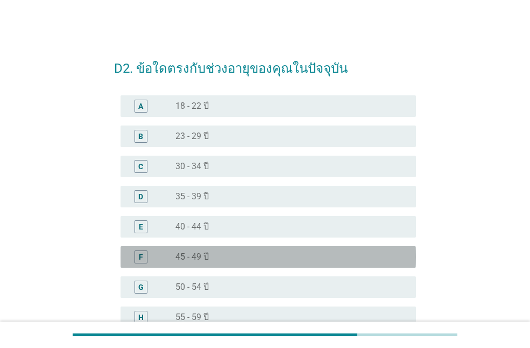
click at [215, 261] on div "radio_button_unchecked 45 - 49 ปี" at bounding box center [287, 256] width 223 height 11
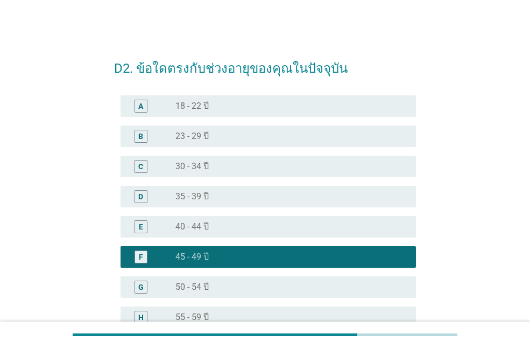
scroll to position [149, 0]
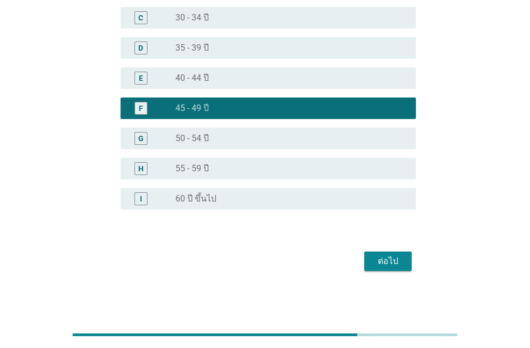
click at [378, 256] on div "ต่อไป" at bounding box center [388, 261] width 30 height 13
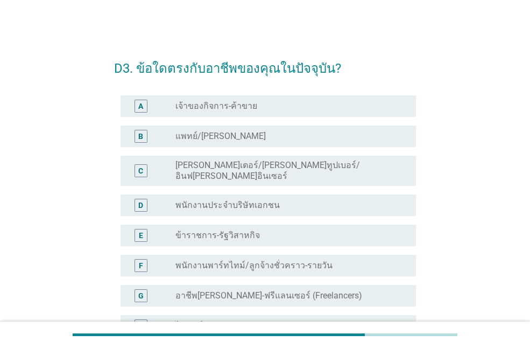
click at [231, 200] on label "พนักงานประจำบริษัทเอกชน" at bounding box center [228, 205] width 104 height 11
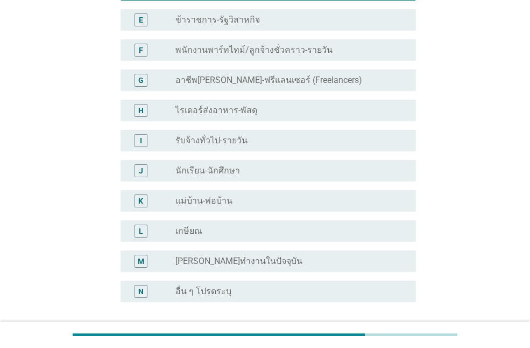
scroll to position [299, 0]
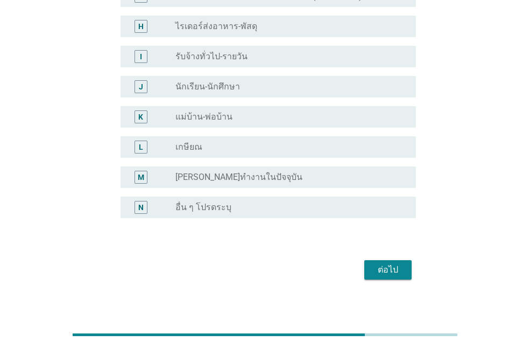
click at [391, 263] on div "ต่อไป" at bounding box center [388, 269] width 30 height 13
